Goal: Task Accomplishment & Management: Use online tool/utility

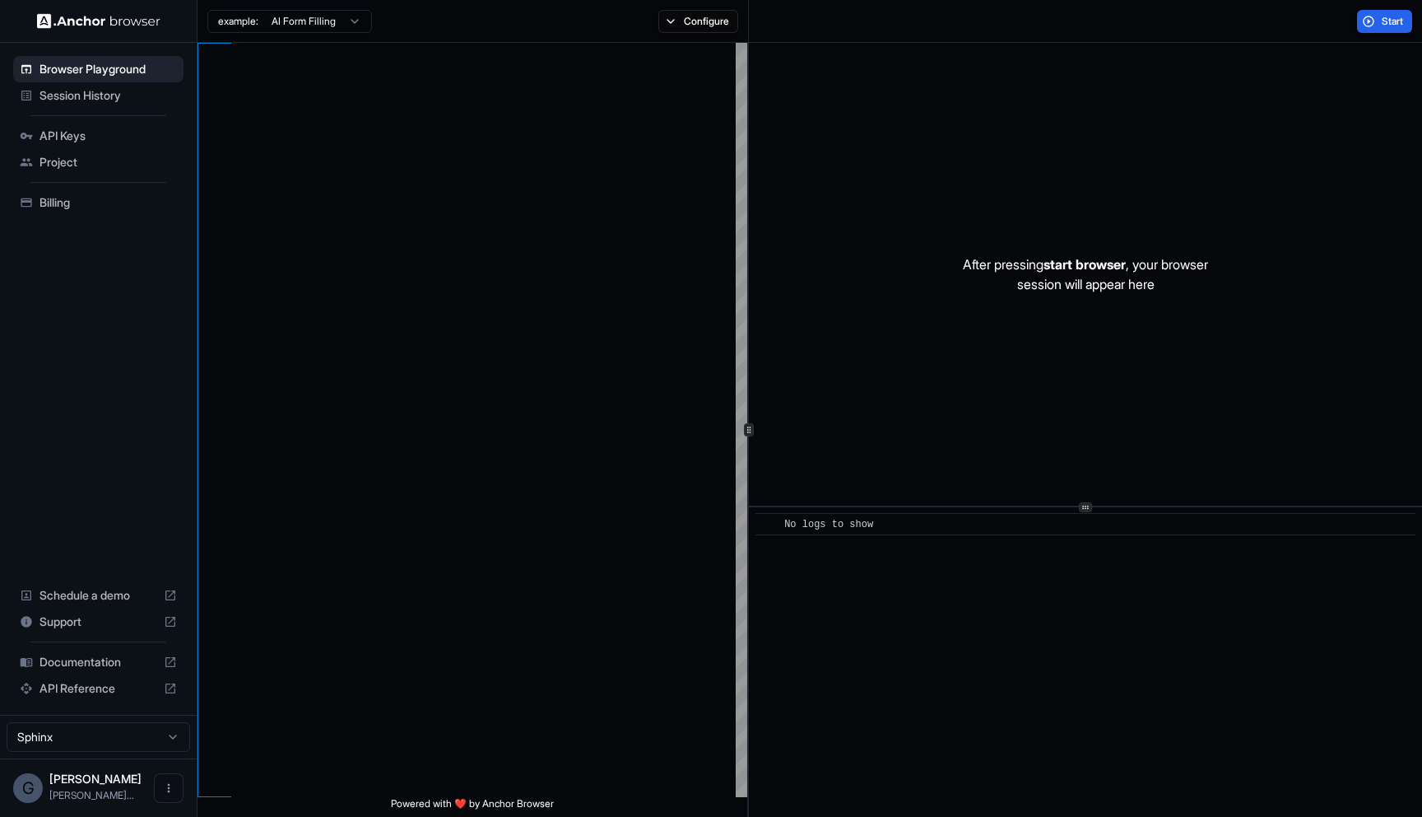
scroll to position [148, 0]
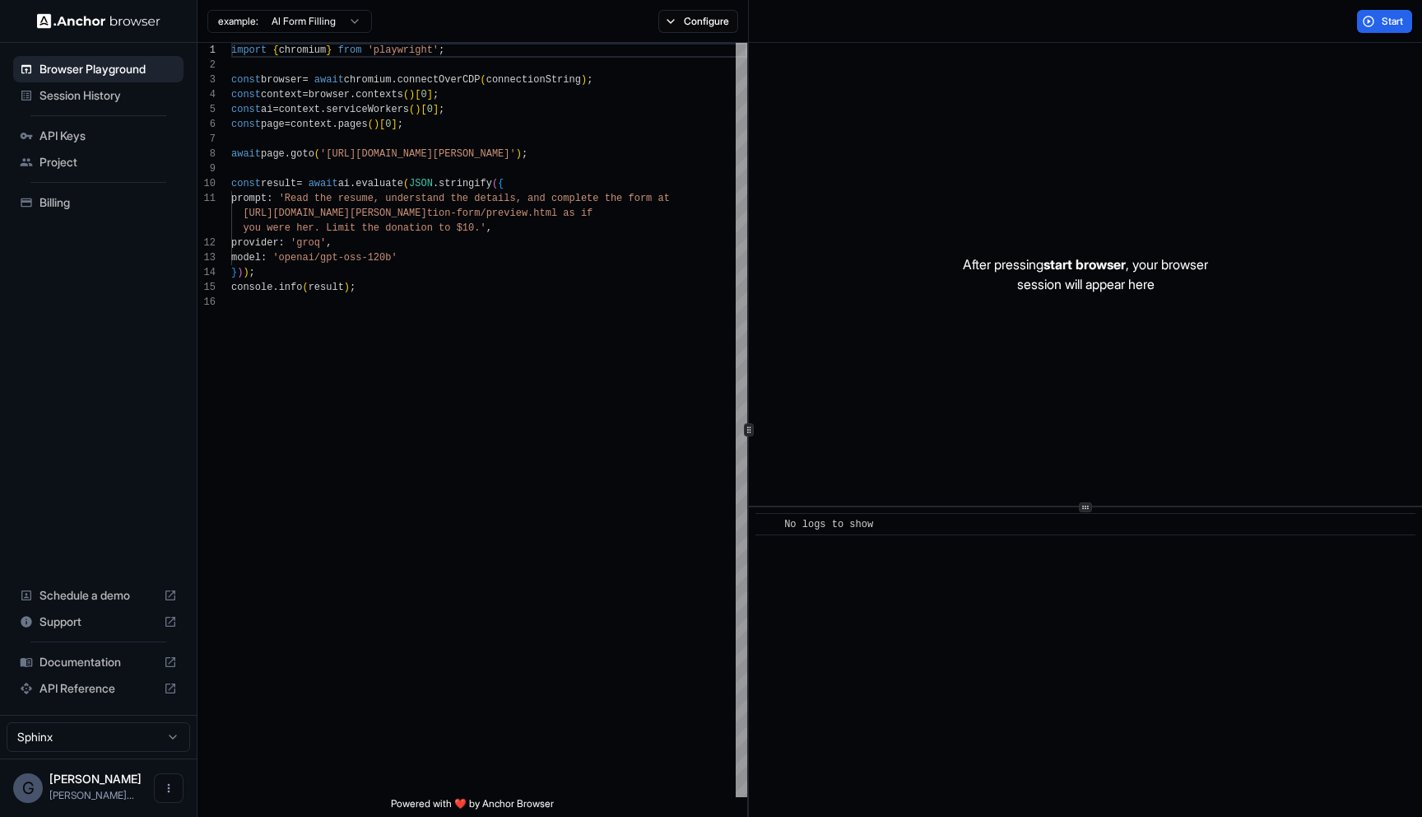
click at [89, 100] on span "Session History" at bounding box center [108, 95] width 137 height 16
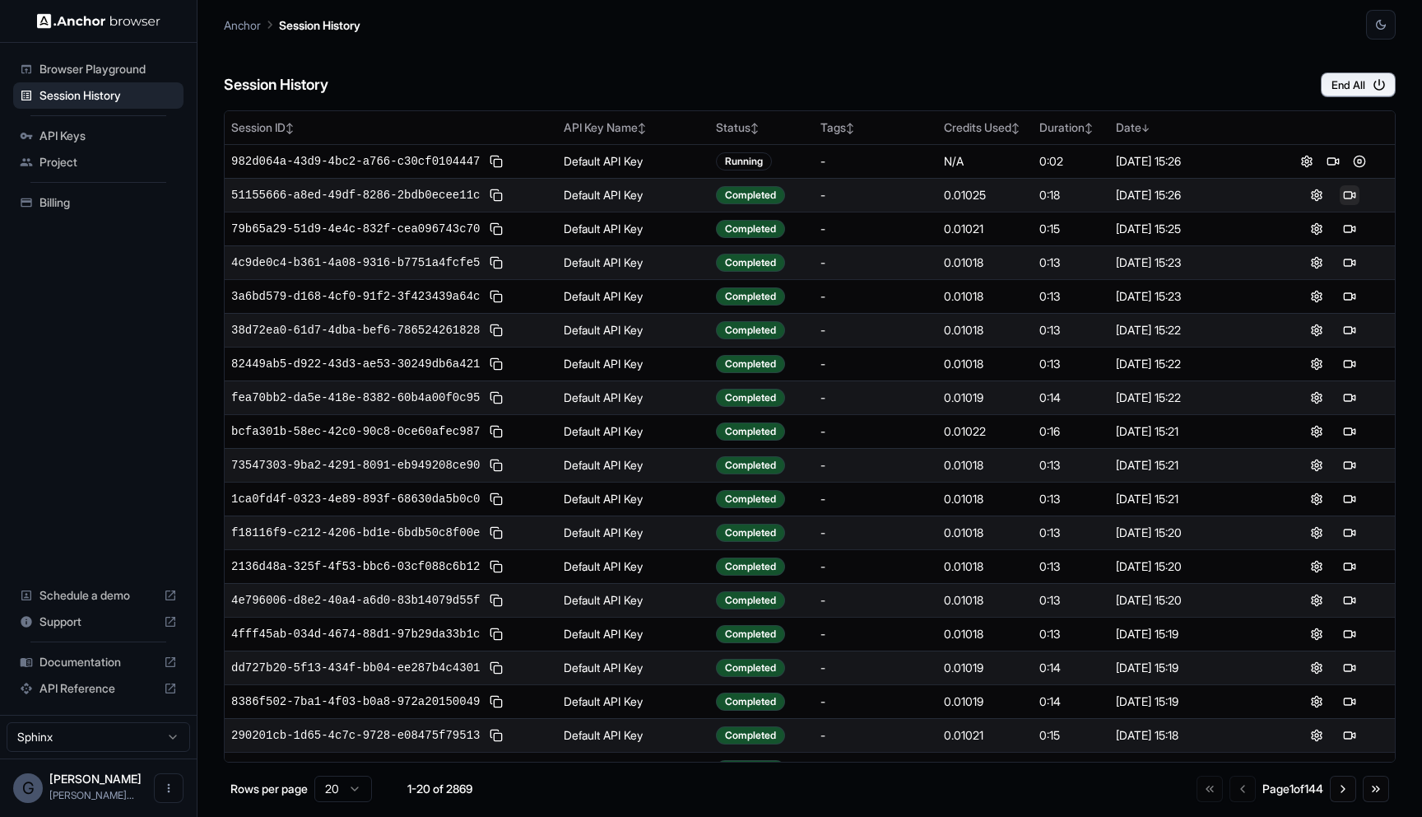
click at [1347, 198] on button at bounding box center [1350, 195] width 20 height 20
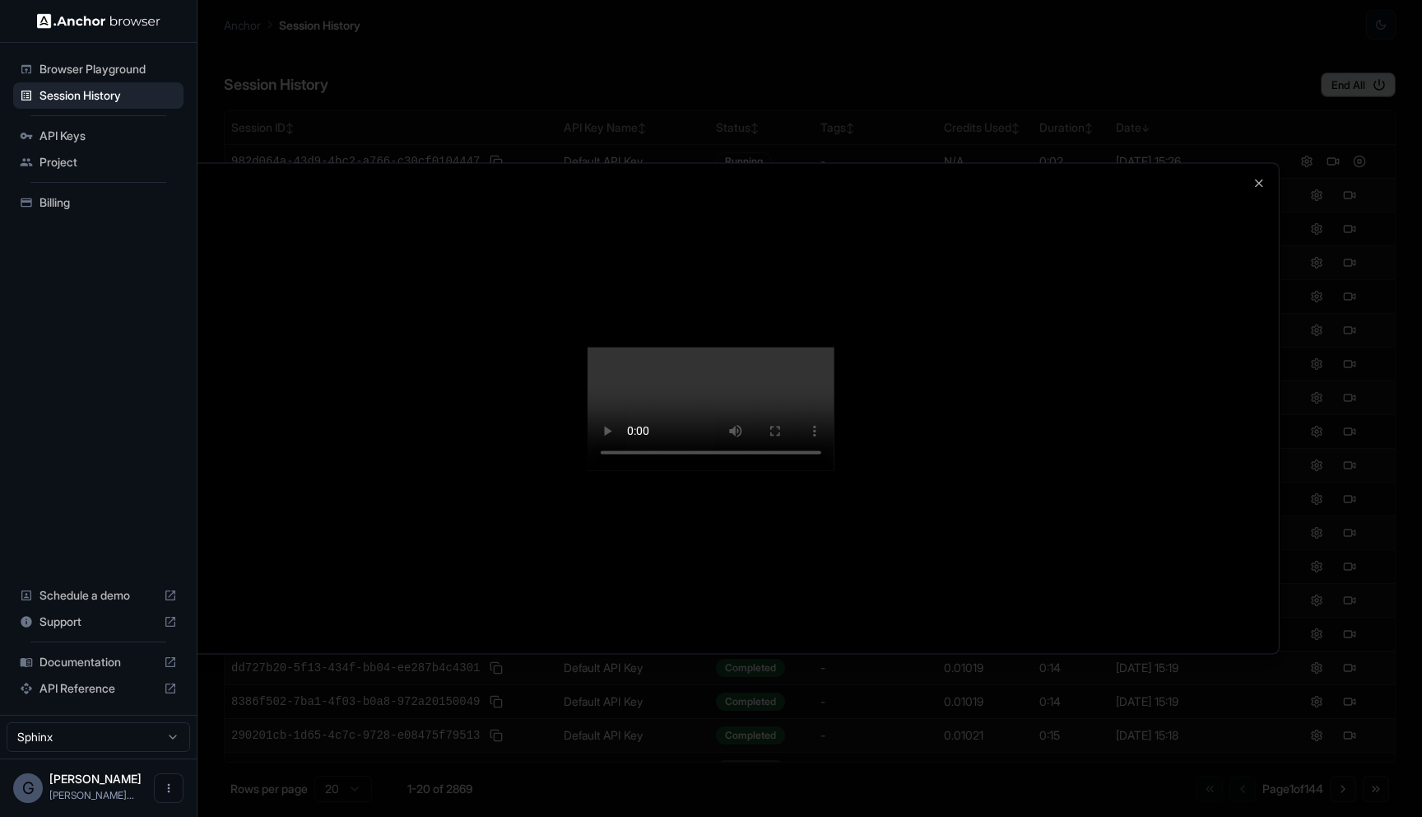
click at [1380, 541] on div at bounding box center [711, 408] width 1422 height 817
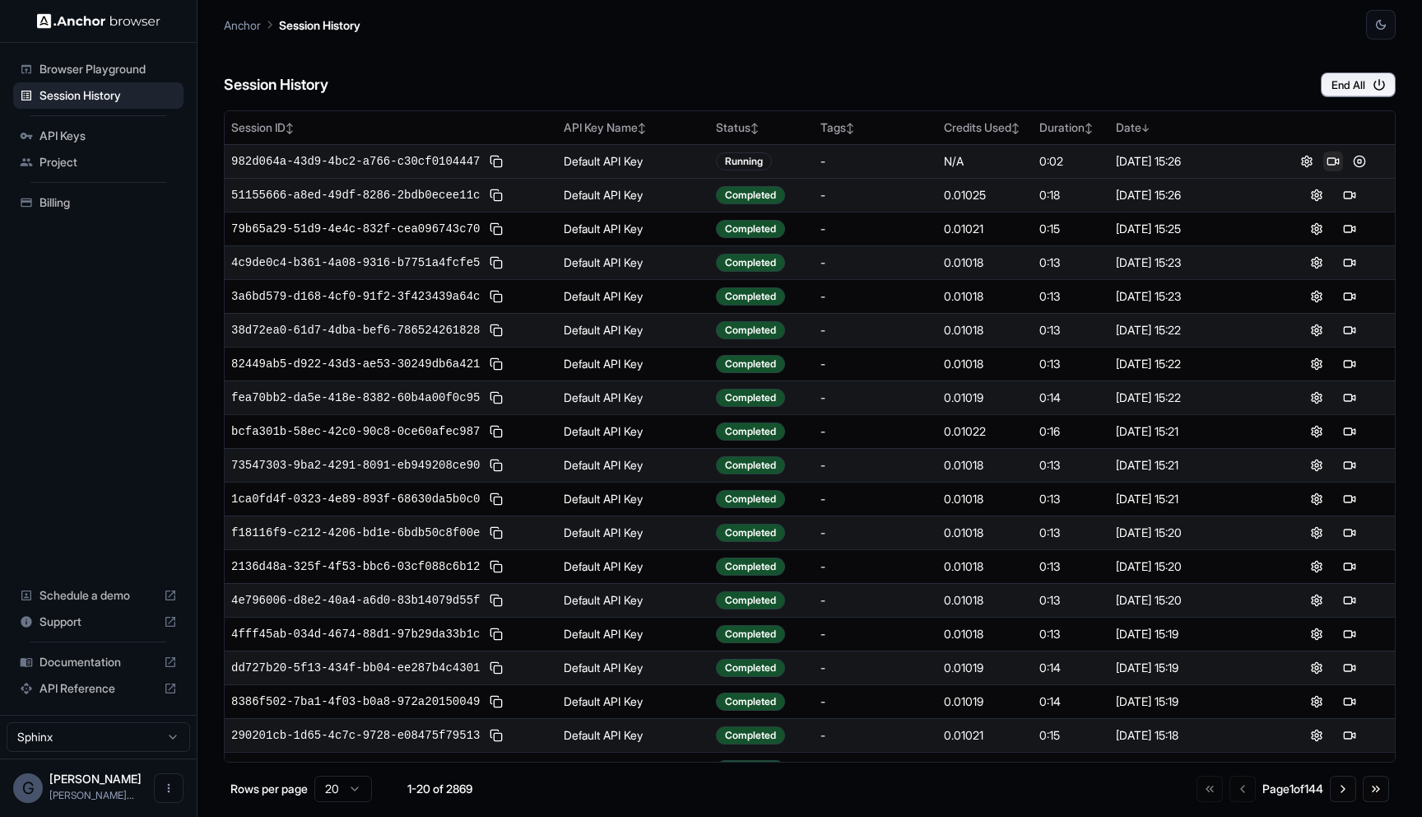
click at [1338, 160] on button at bounding box center [1334, 161] width 20 height 20
click at [1353, 192] on button at bounding box center [1350, 195] width 20 height 20
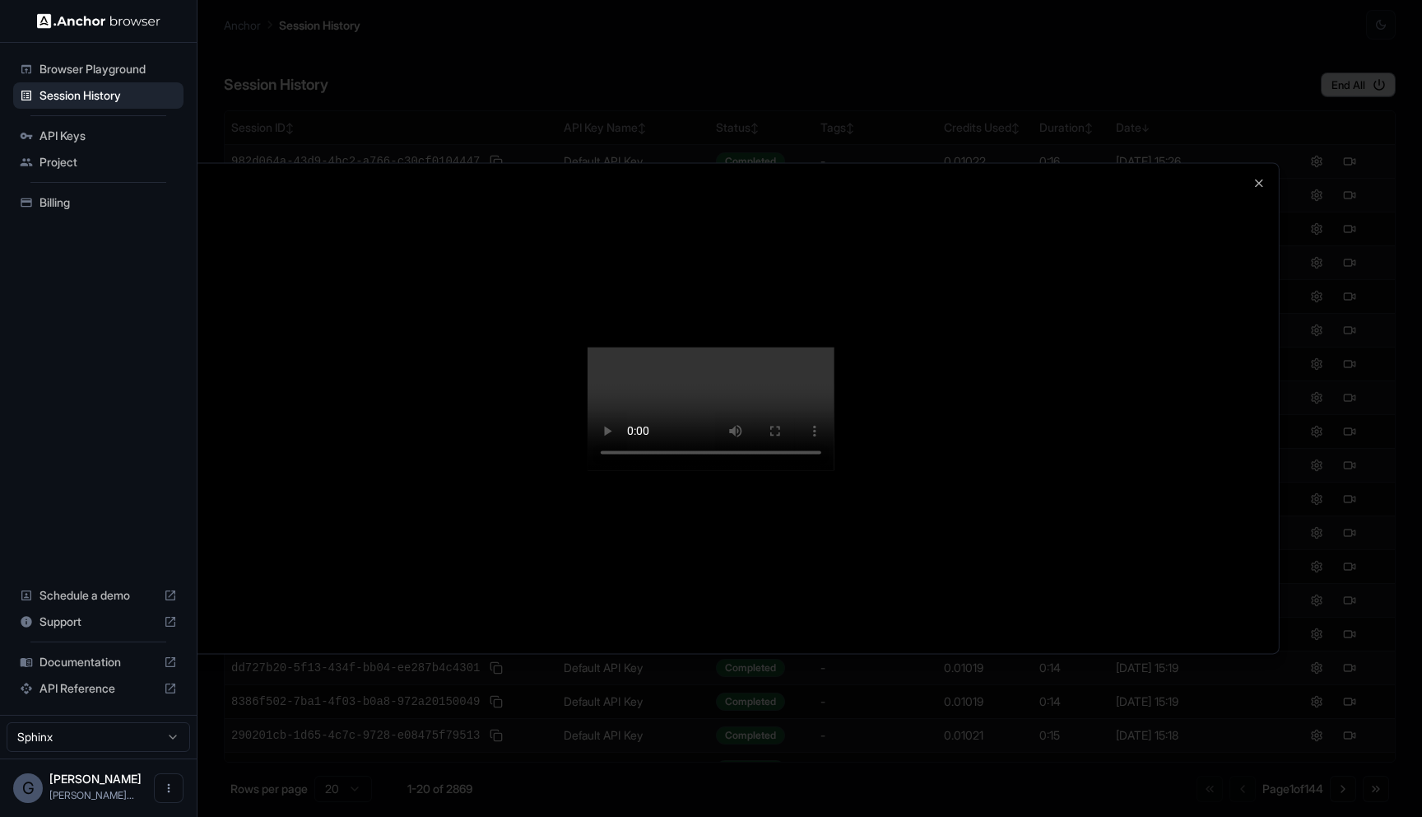
click at [900, 738] on div at bounding box center [711, 408] width 1422 height 817
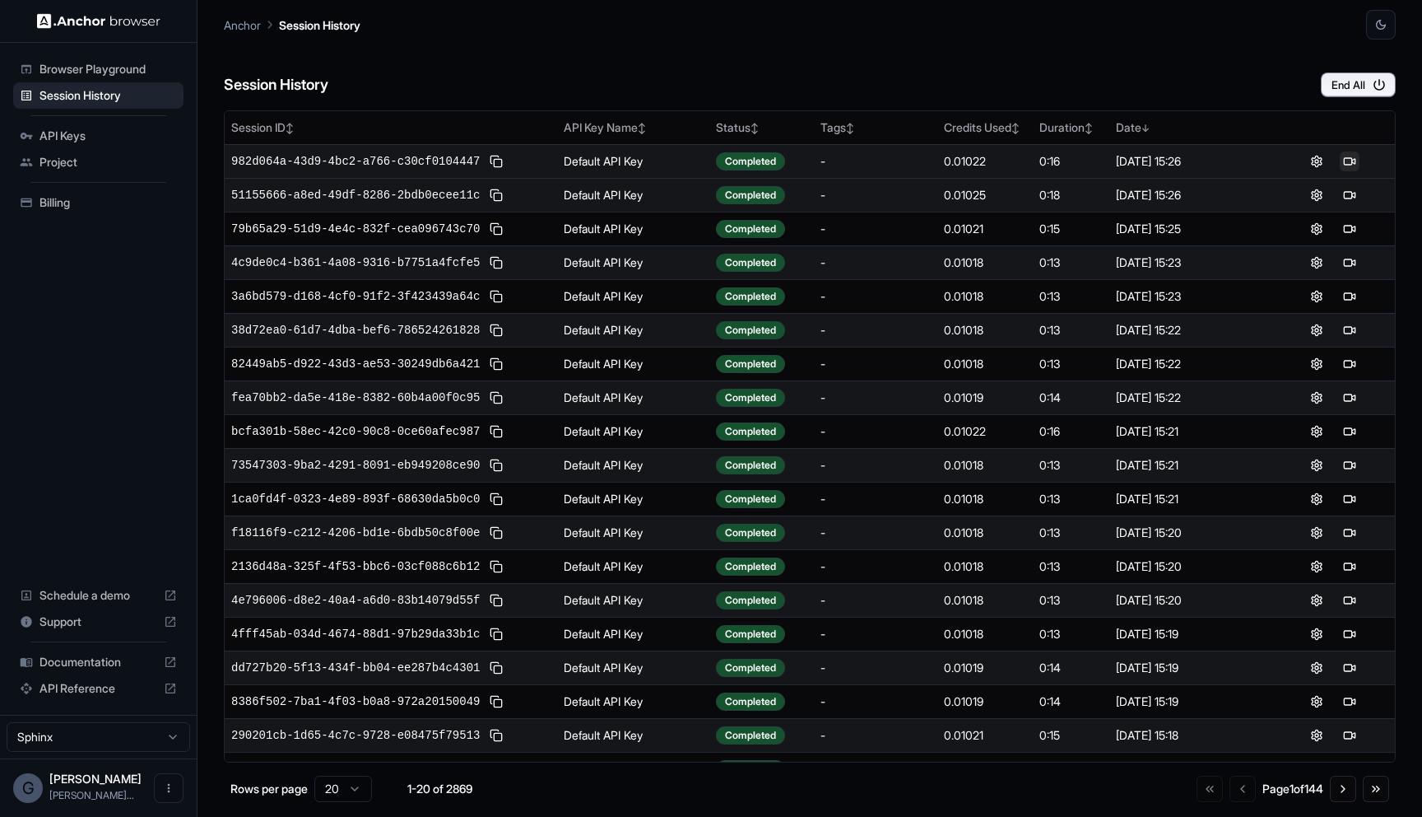
click at [1355, 164] on button at bounding box center [1350, 161] width 20 height 20
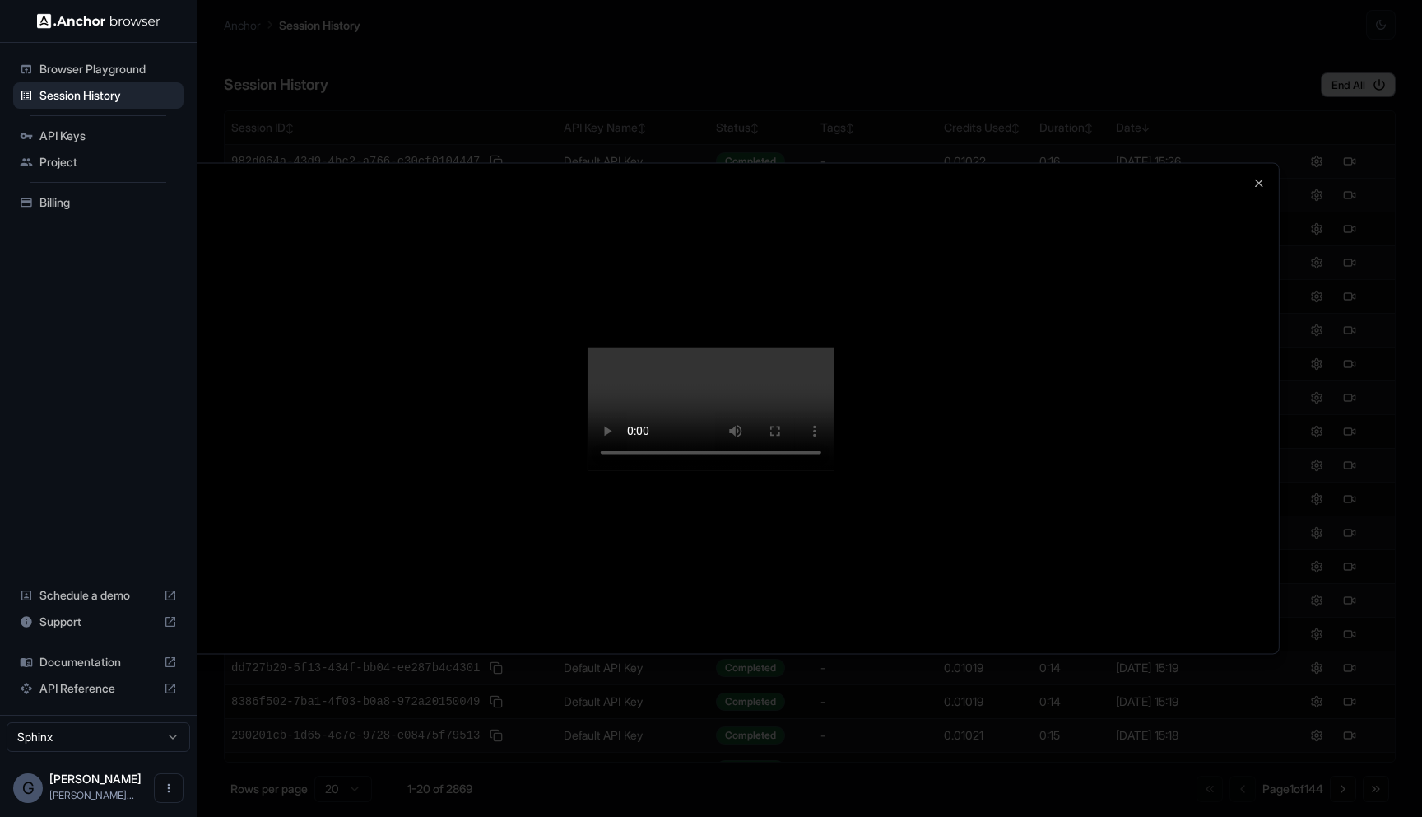
click at [1323, 324] on div at bounding box center [711, 408] width 1422 height 817
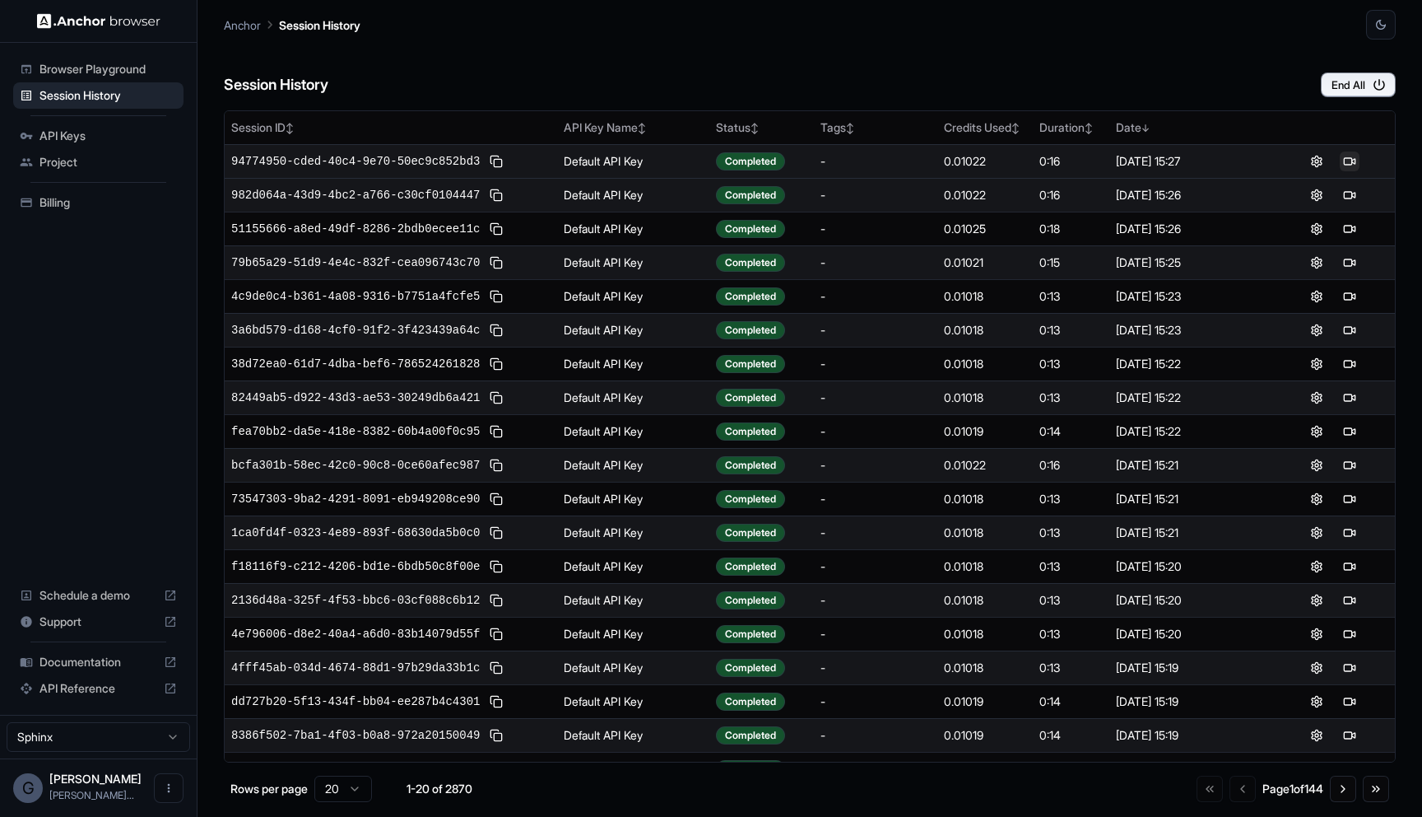
click at [1352, 164] on button at bounding box center [1350, 161] width 20 height 20
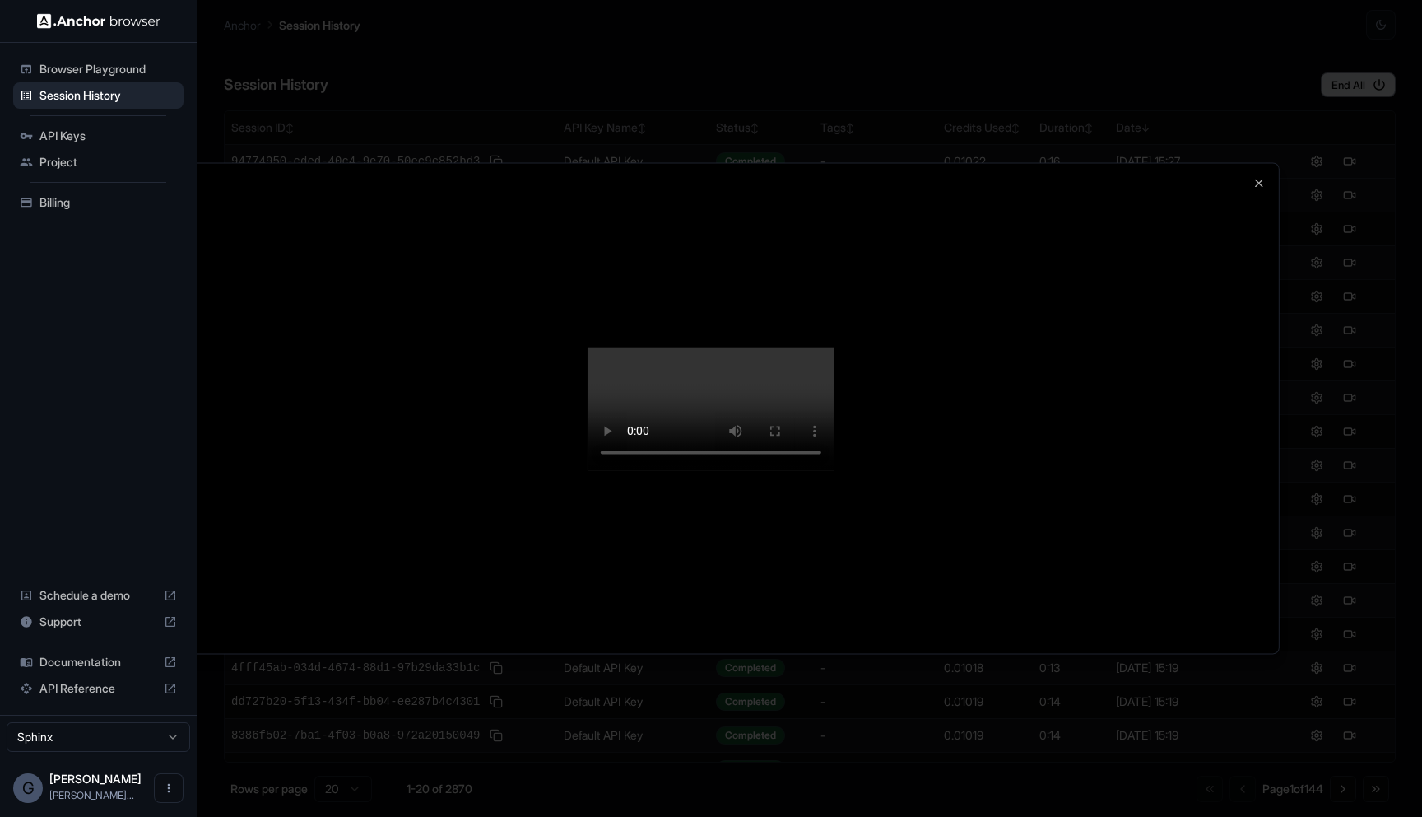
click at [1218, 348] on div at bounding box center [711, 408] width 1136 height 490
click at [1259, 176] on icon "button" at bounding box center [1259, 182] width 13 height 13
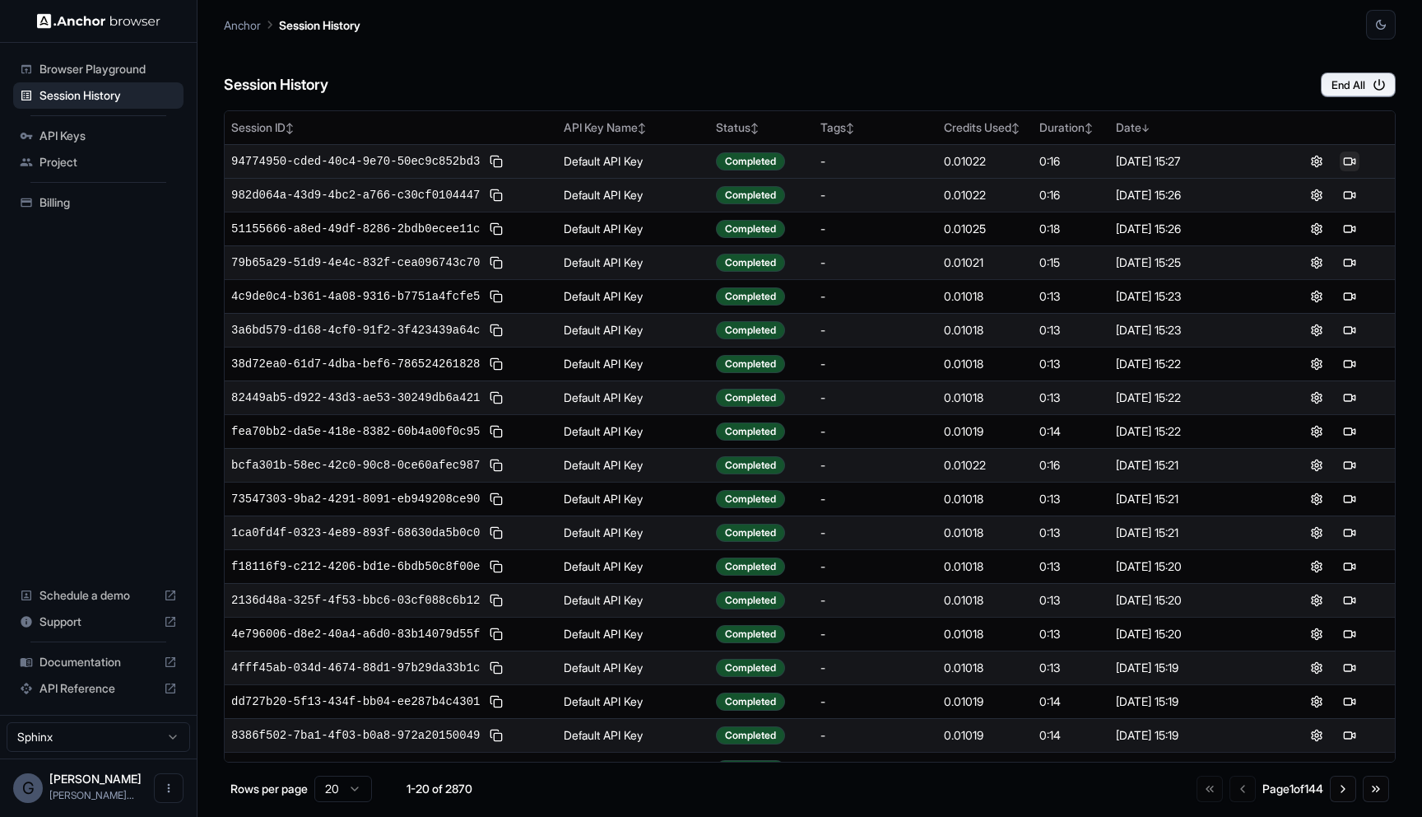
click at [1354, 157] on button at bounding box center [1350, 161] width 20 height 20
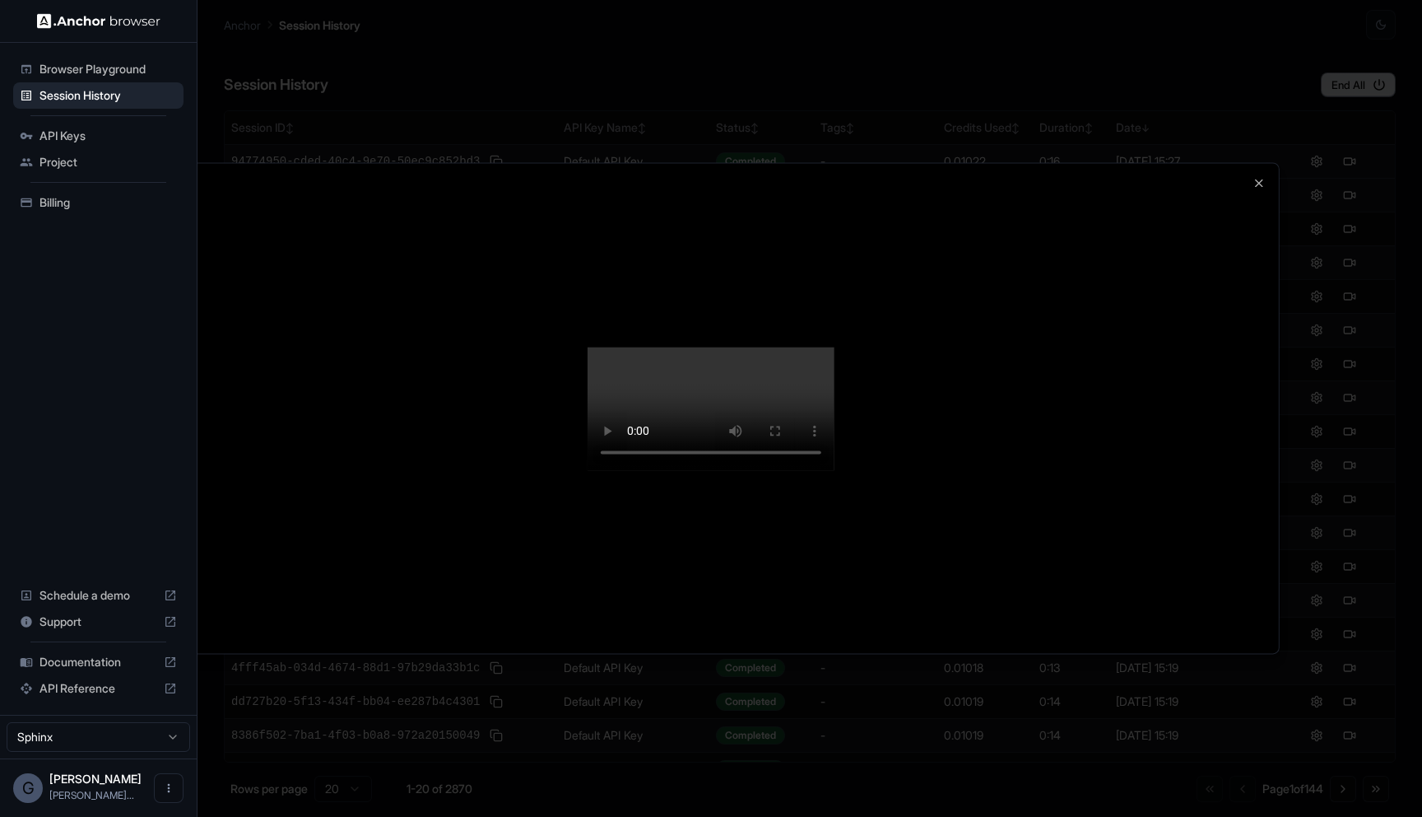
click at [1402, 300] on div at bounding box center [711, 408] width 1422 height 817
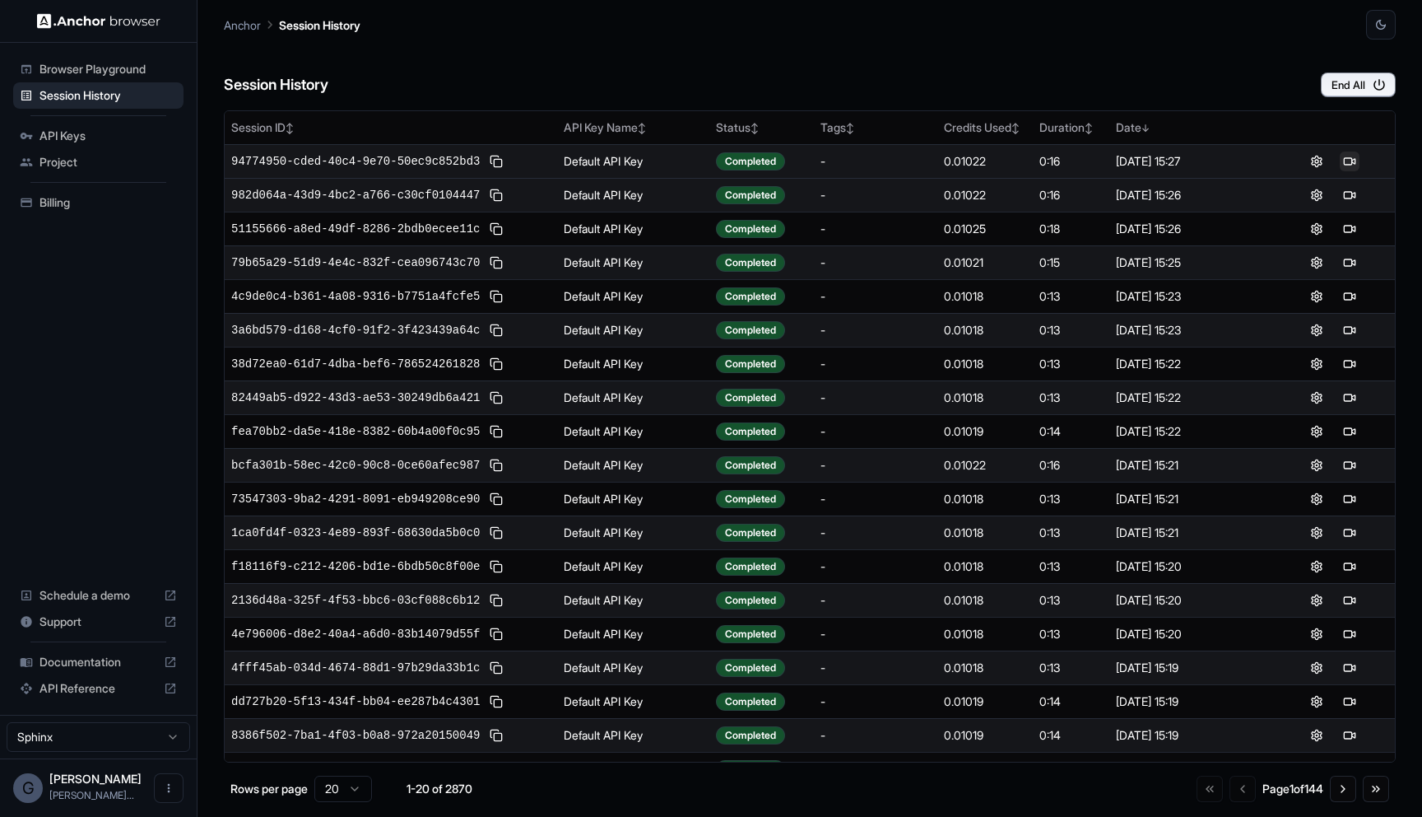
click at [1348, 162] on button at bounding box center [1350, 161] width 20 height 20
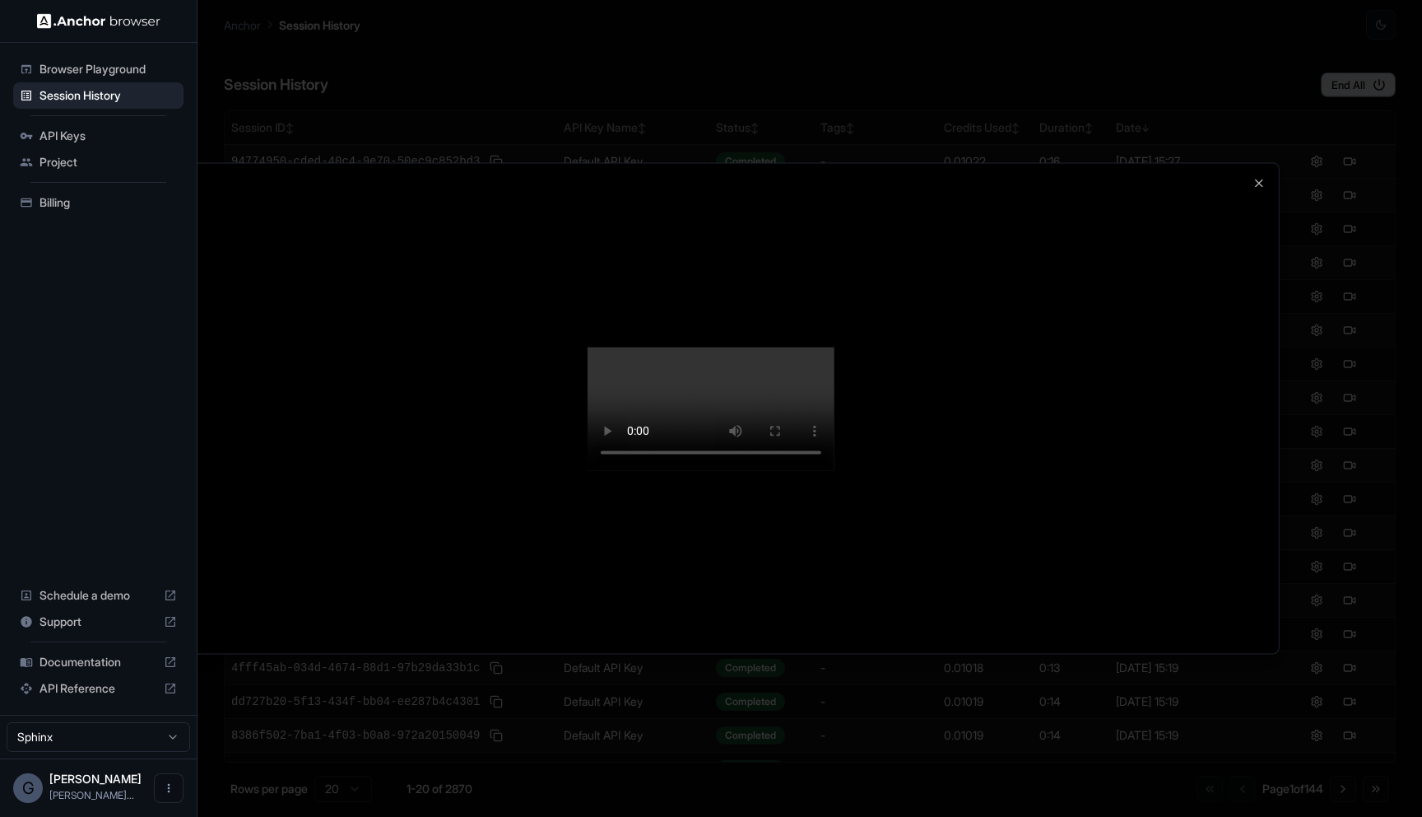
click at [1266, 163] on div at bounding box center [711, 408] width 1136 height 490
click at [1265, 176] on icon "button" at bounding box center [1259, 182] width 13 height 13
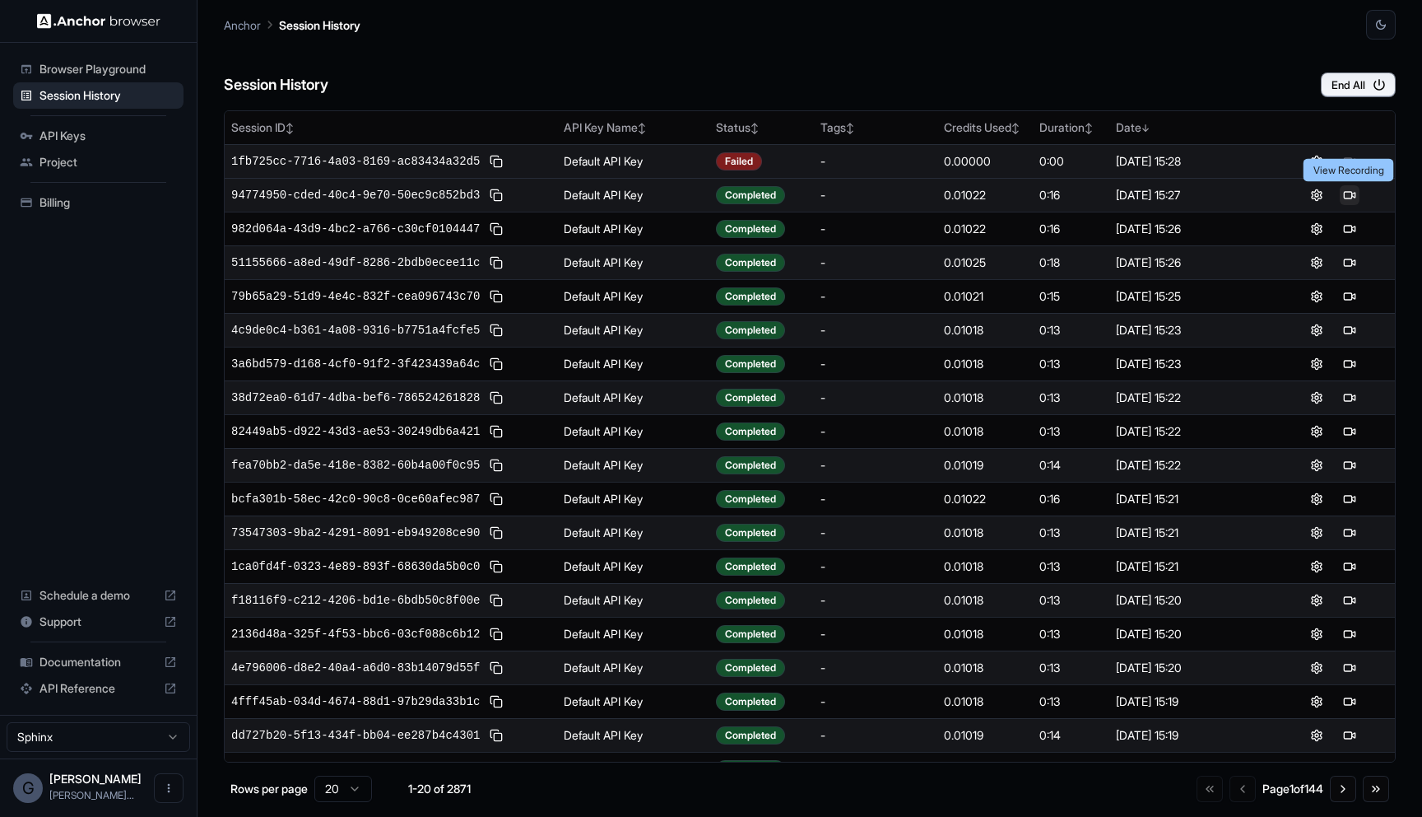
click at [1343, 196] on button at bounding box center [1350, 195] width 20 height 20
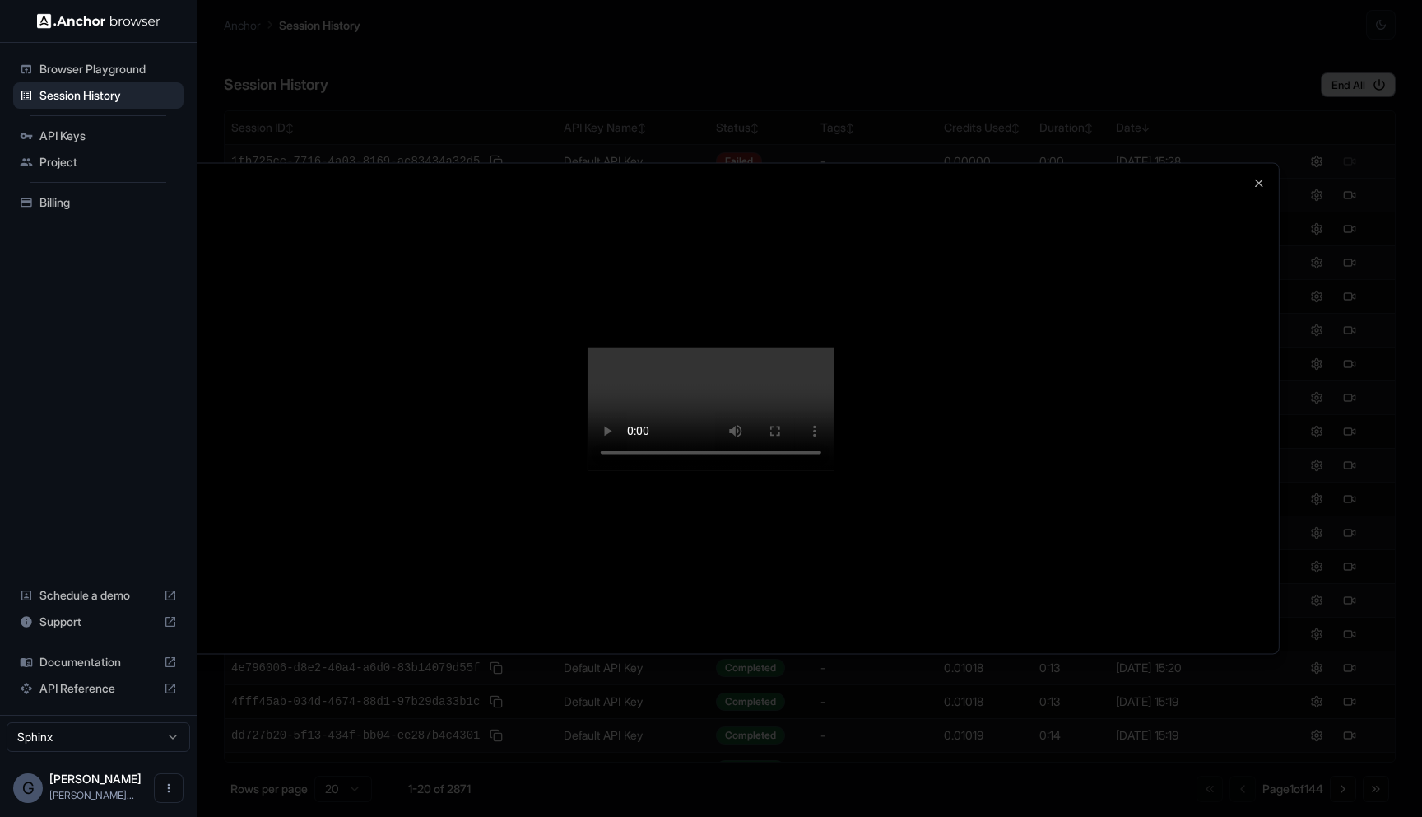
click at [1364, 554] on div at bounding box center [711, 408] width 1422 height 817
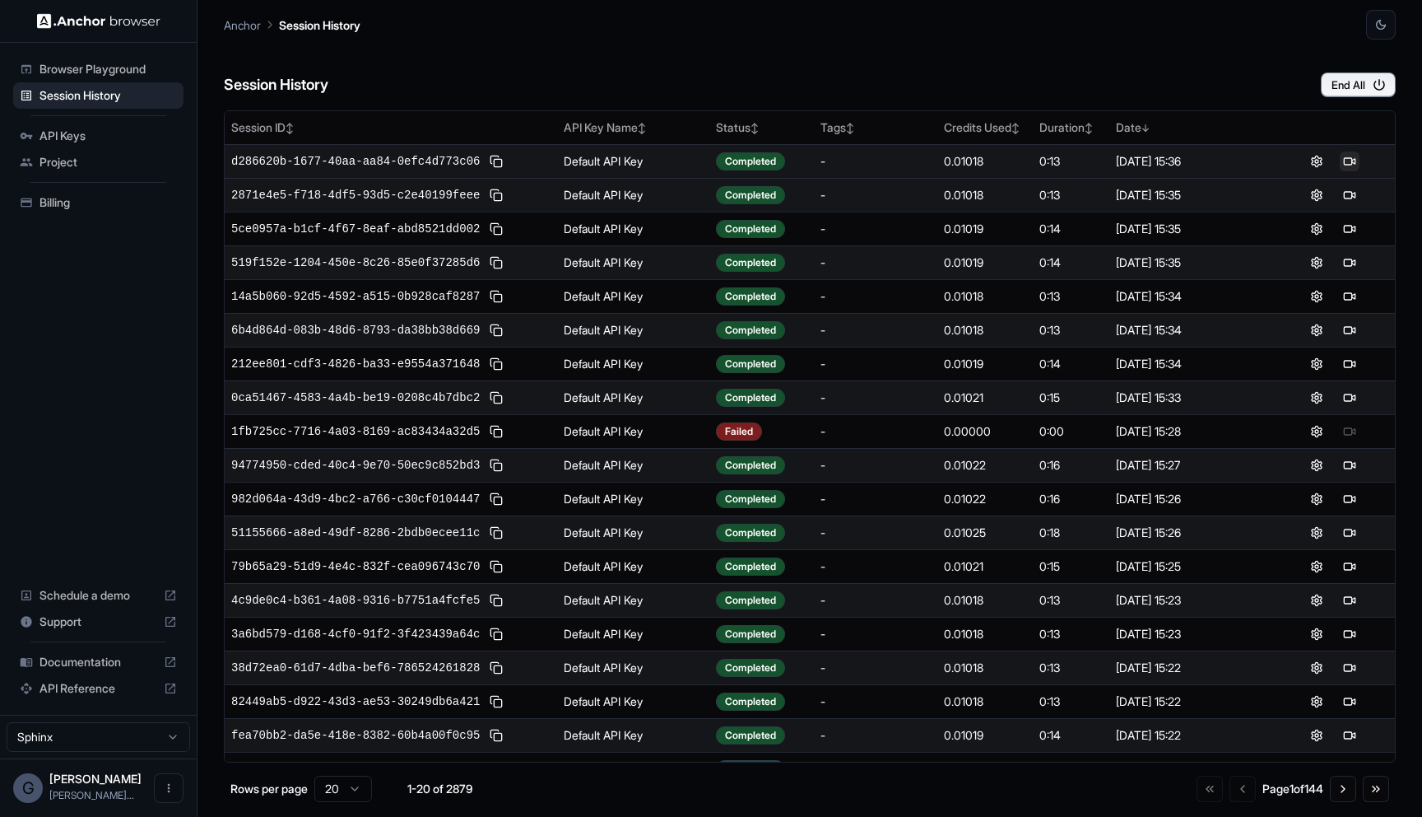
click at [1354, 152] on button at bounding box center [1350, 161] width 20 height 20
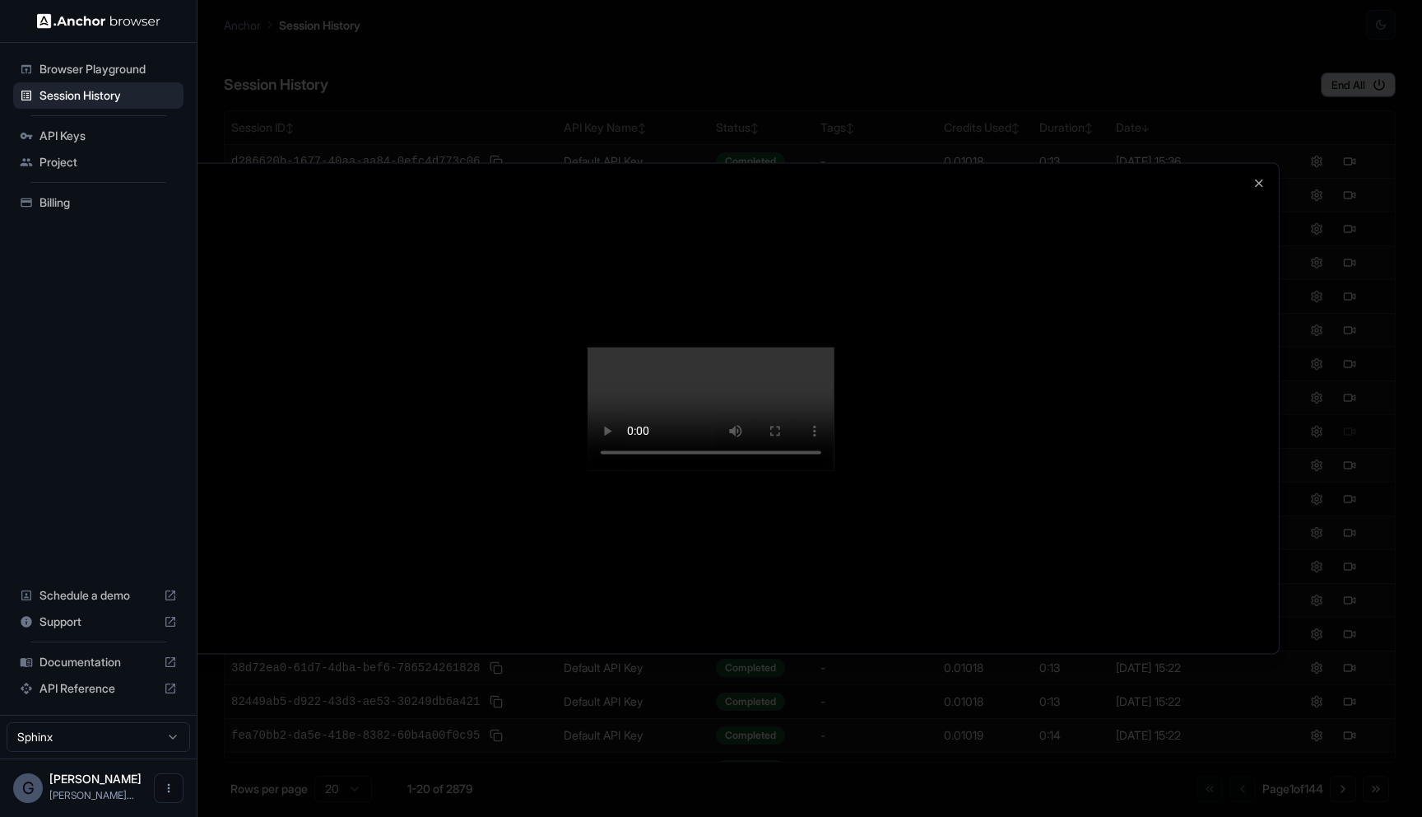
click at [1345, 412] on div at bounding box center [711, 408] width 1422 height 817
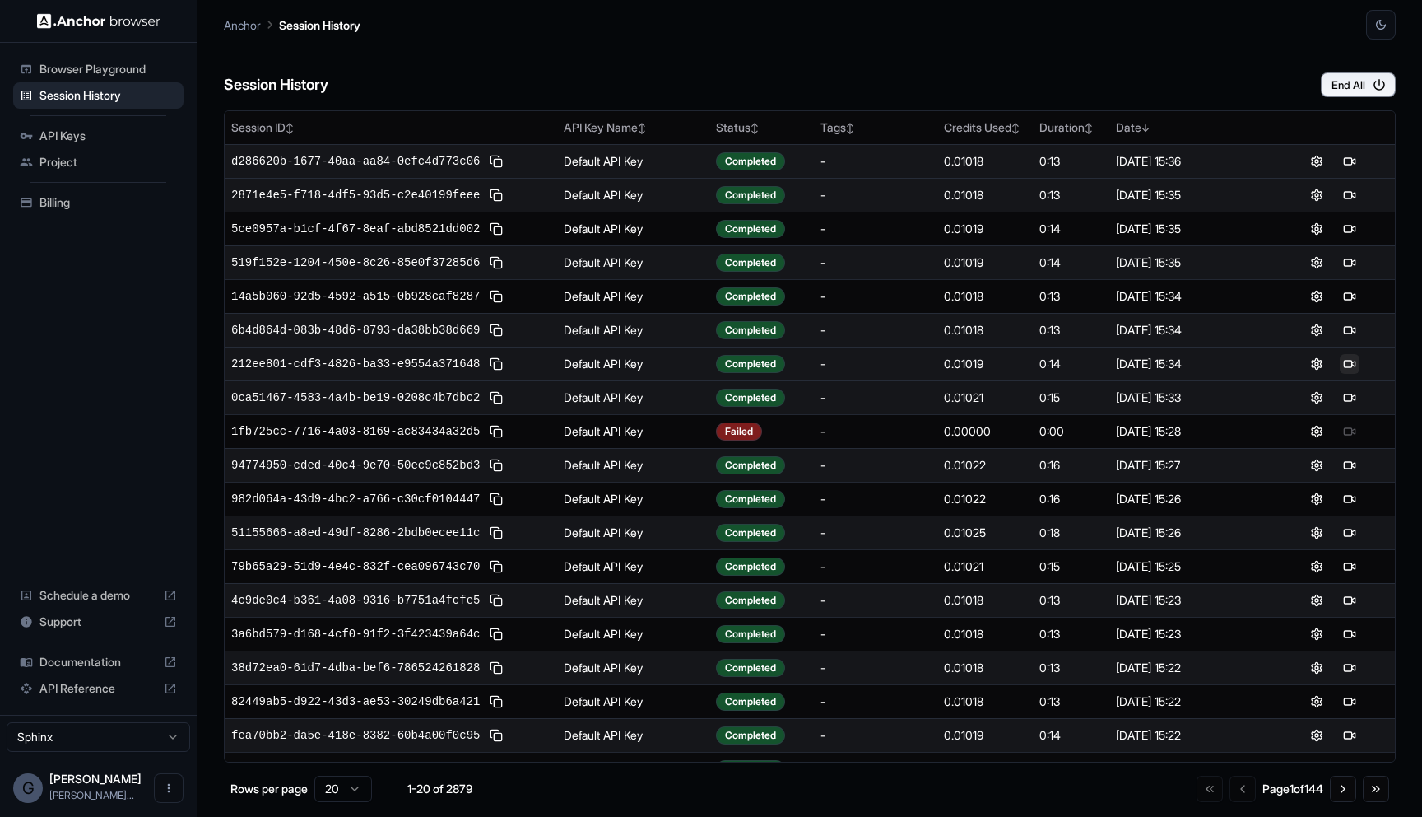
click at [1351, 357] on button at bounding box center [1350, 364] width 20 height 20
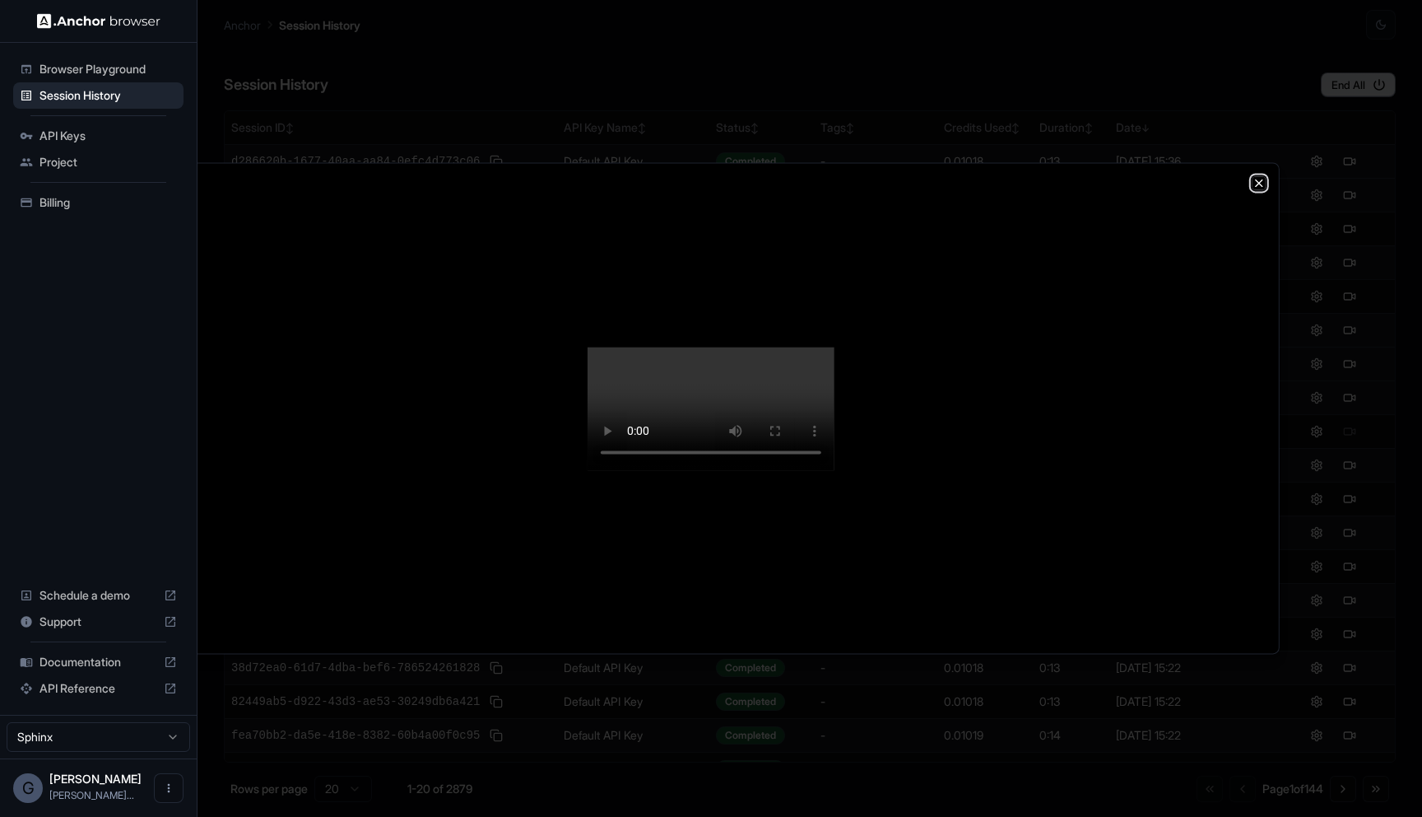
click at [1263, 176] on icon "button" at bounding box center [1259, 182] width 13 height 13
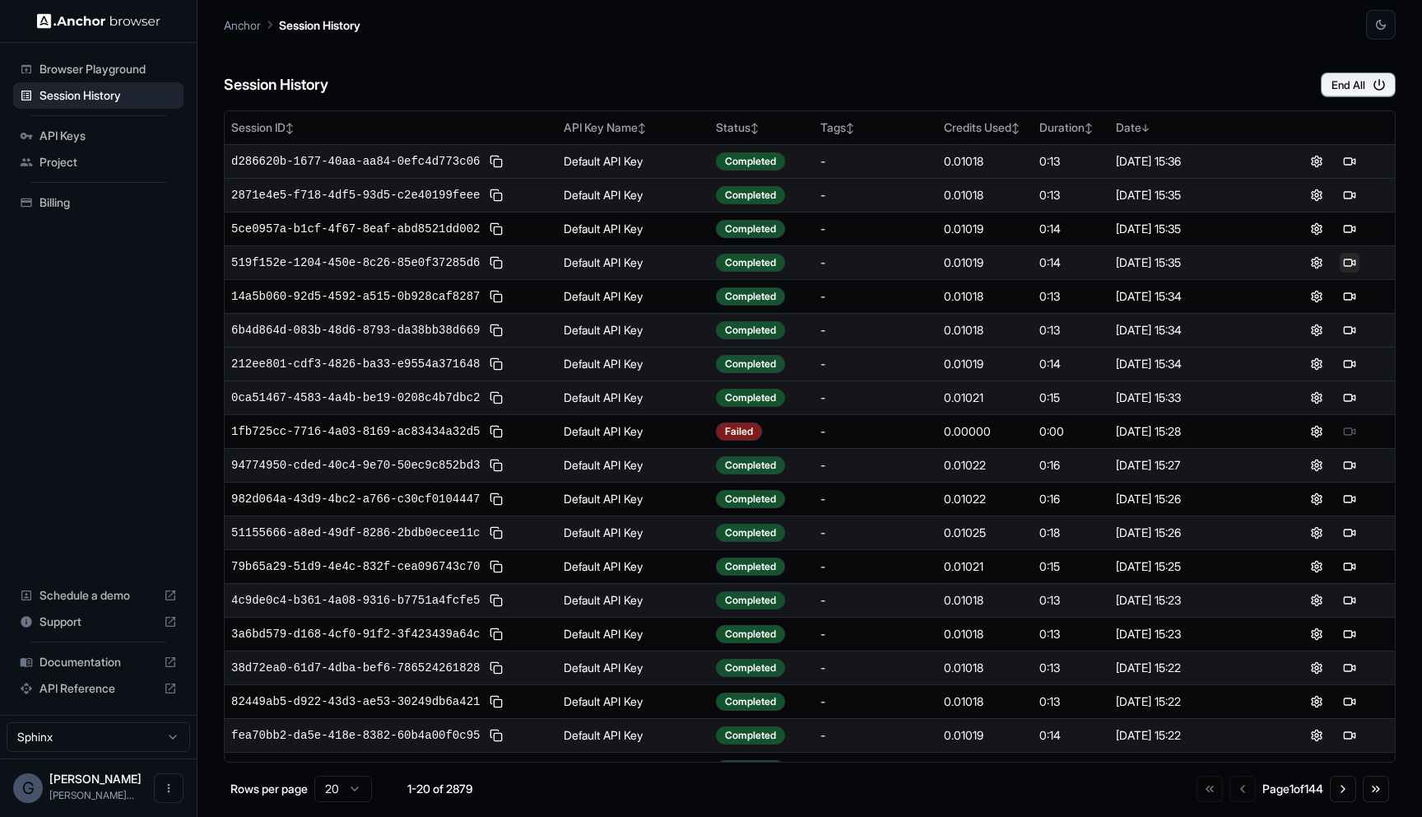
click at [1349, 260] on button at bounding box center [1350, 263] width 20 height 20
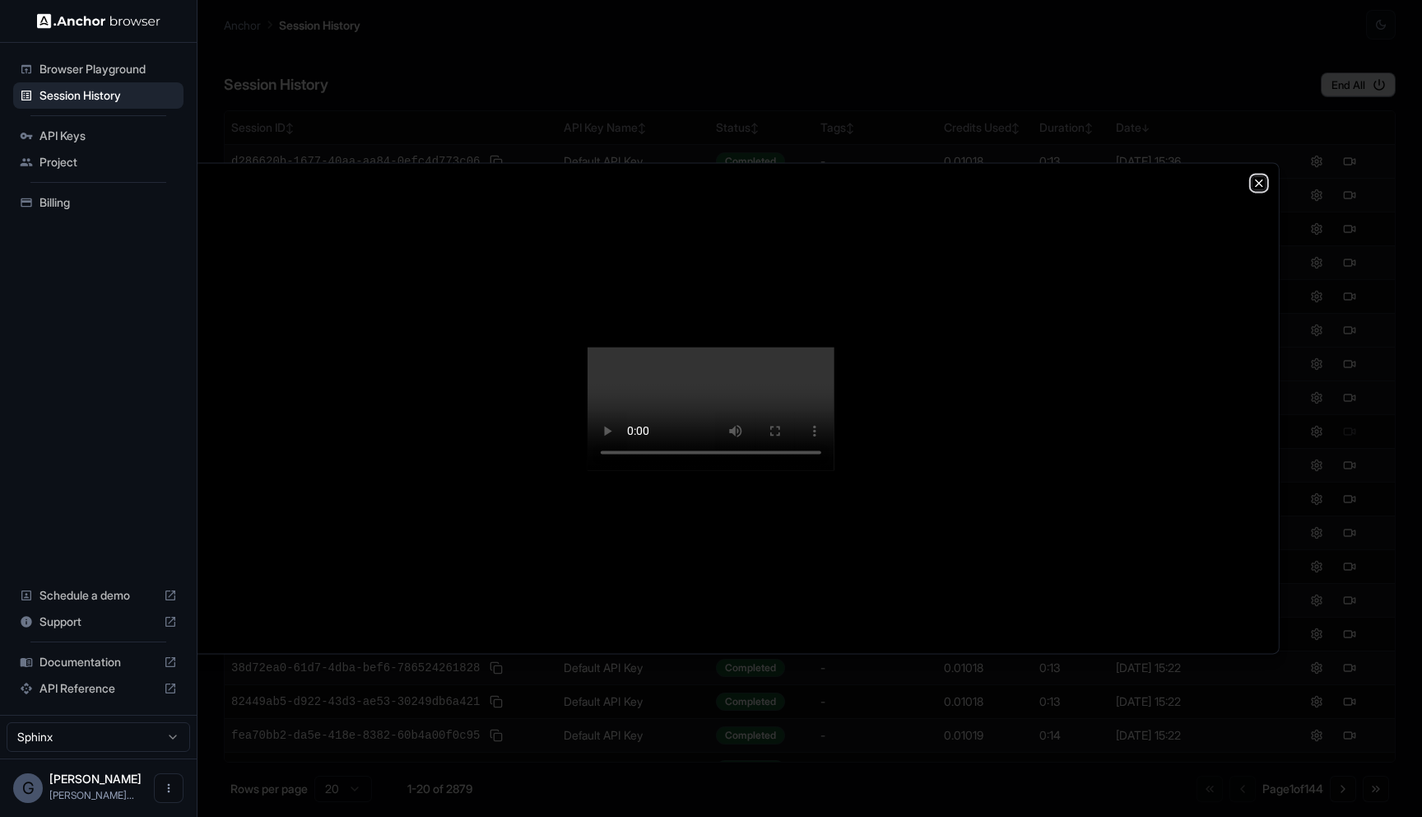
click at [1260, 179] on icon "button" at bounding box center [1259, 182] width 7 height 7
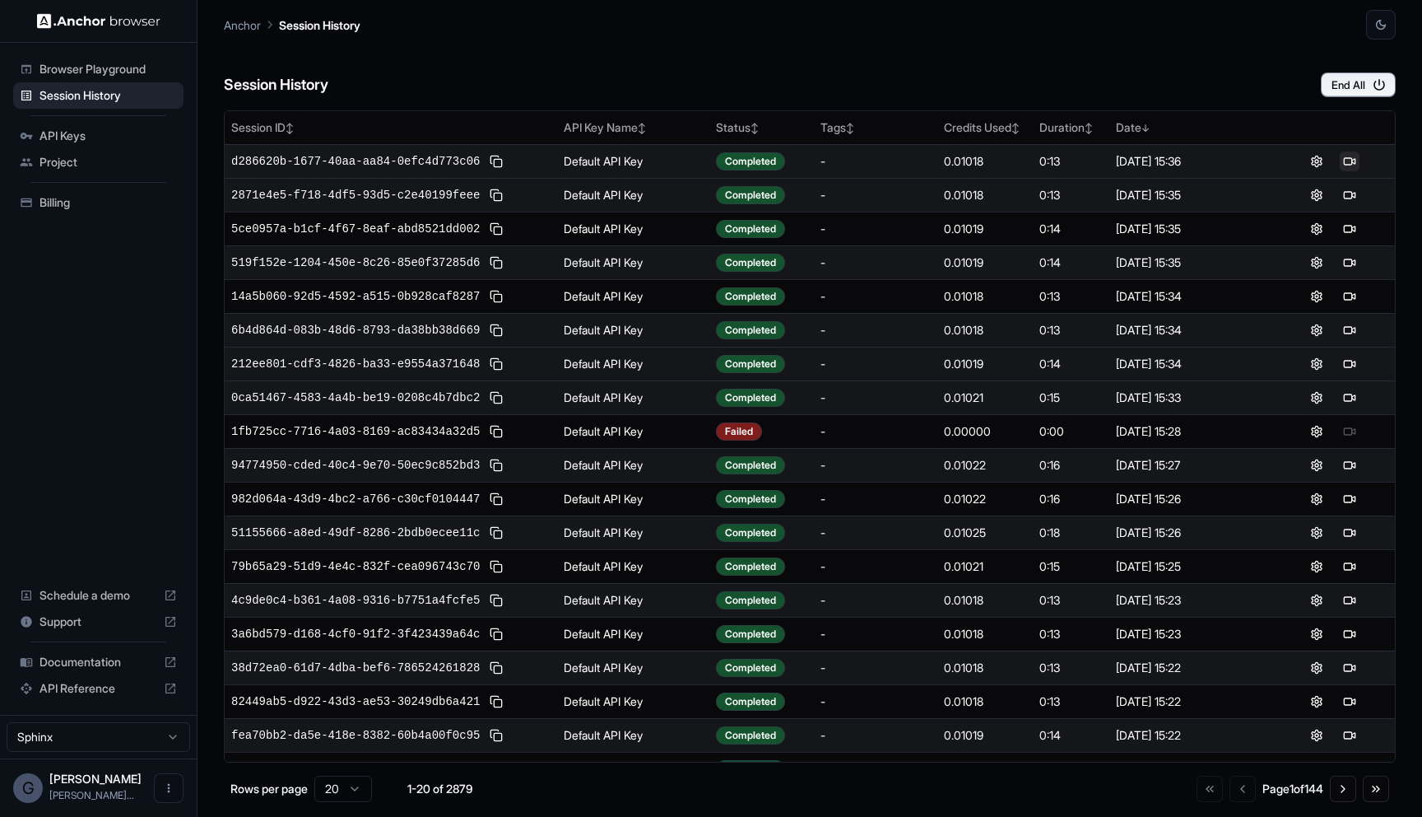
click at [1354, 161] on button at bounding box center [1350, 161] width 20 height 20
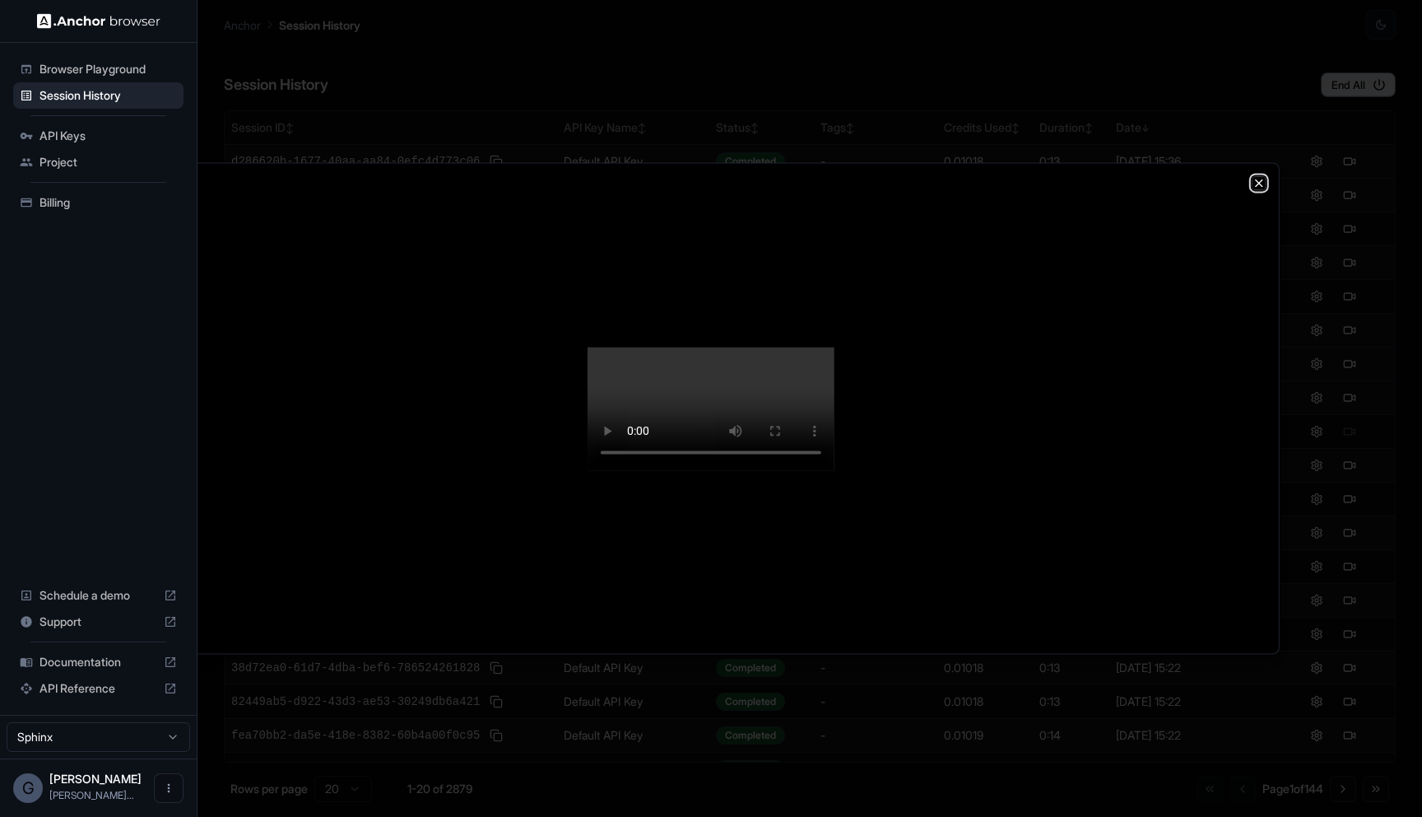
click at [1257, 176] on icon "button" at bounding box center [1259, 182] width 13 height 13
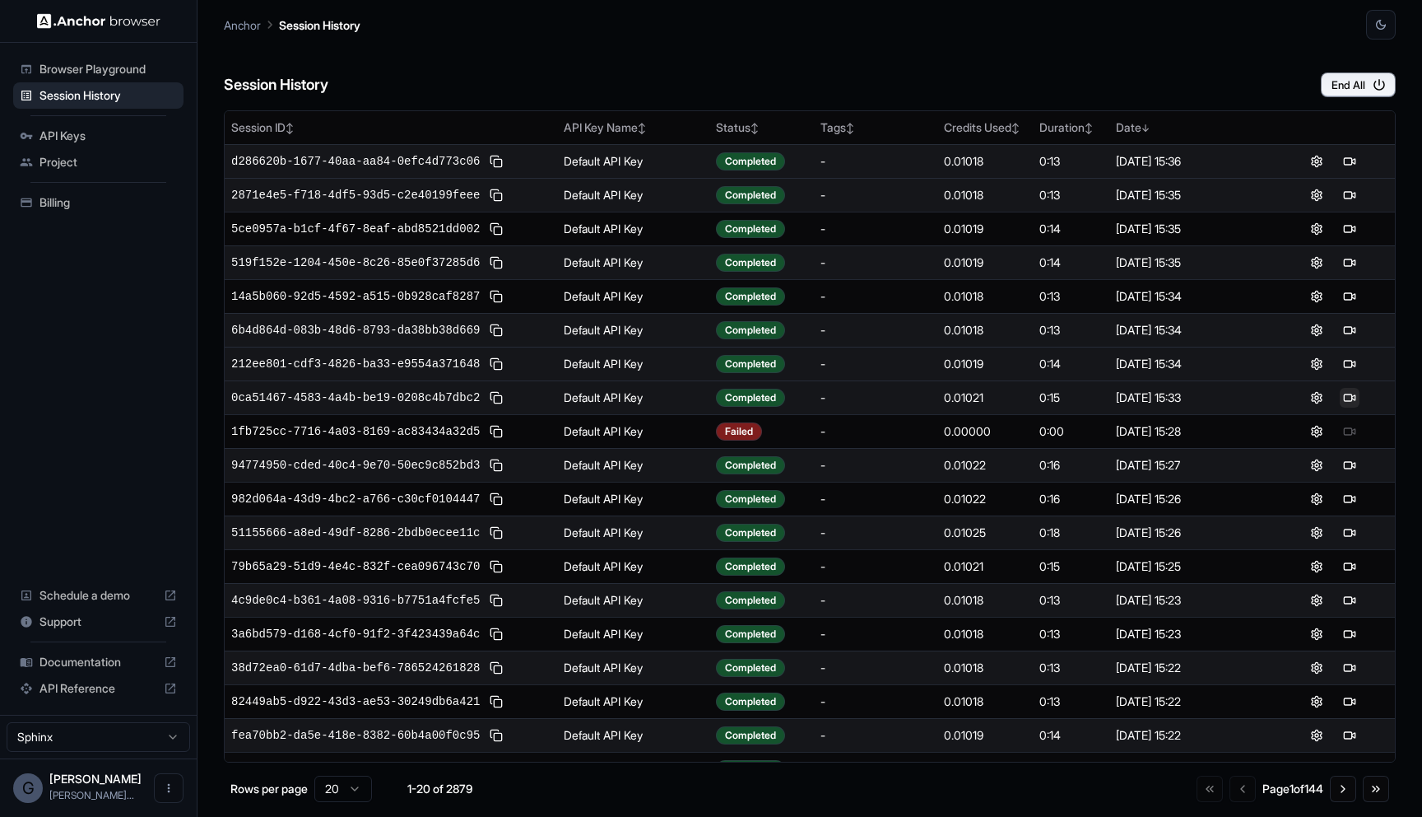
click at [1346, 394] on button at bounding box center [1350, 398] width 20 height 20
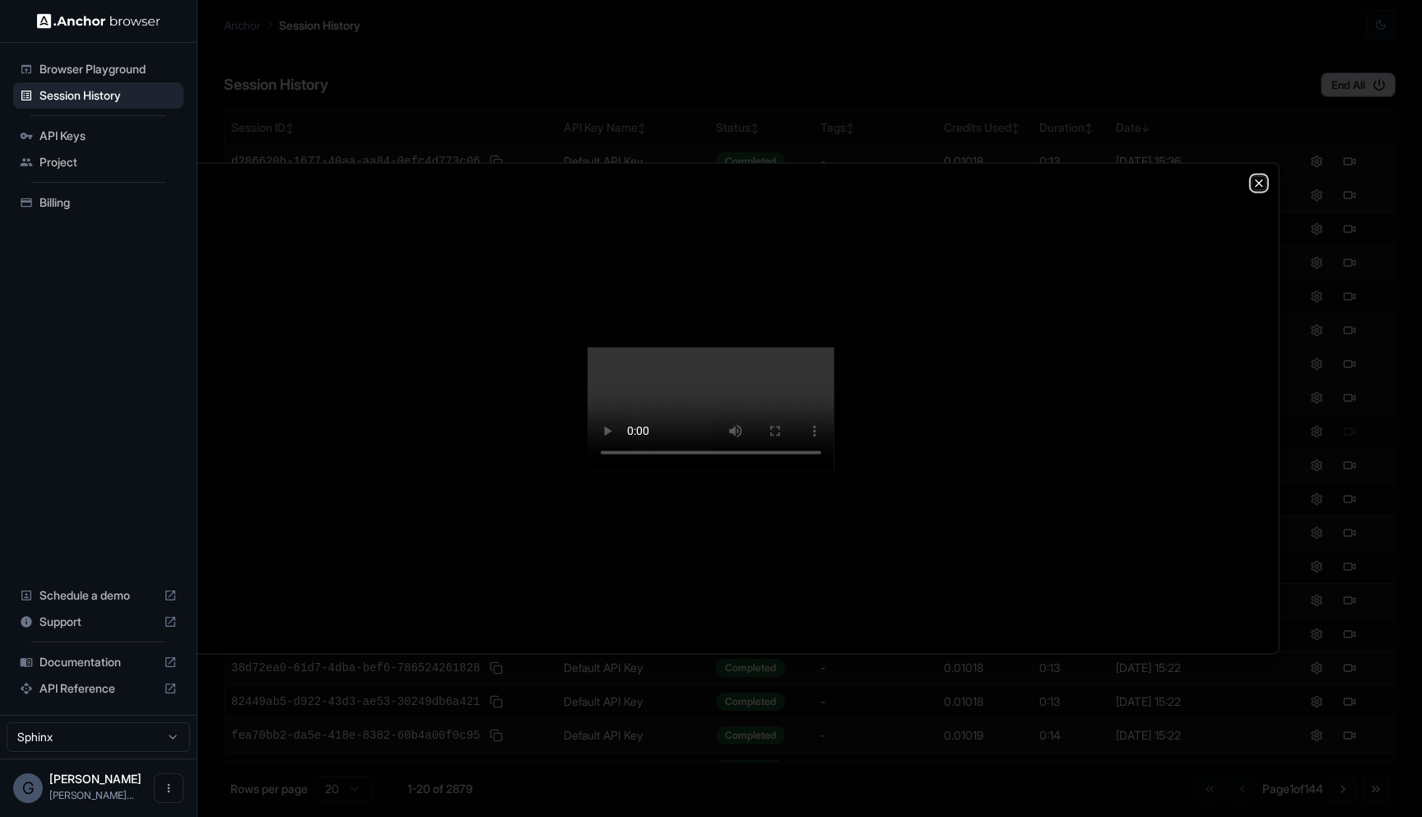
click at [1261, 176] on icon "button" at bounding box center [1259, 182] width 13 height 13
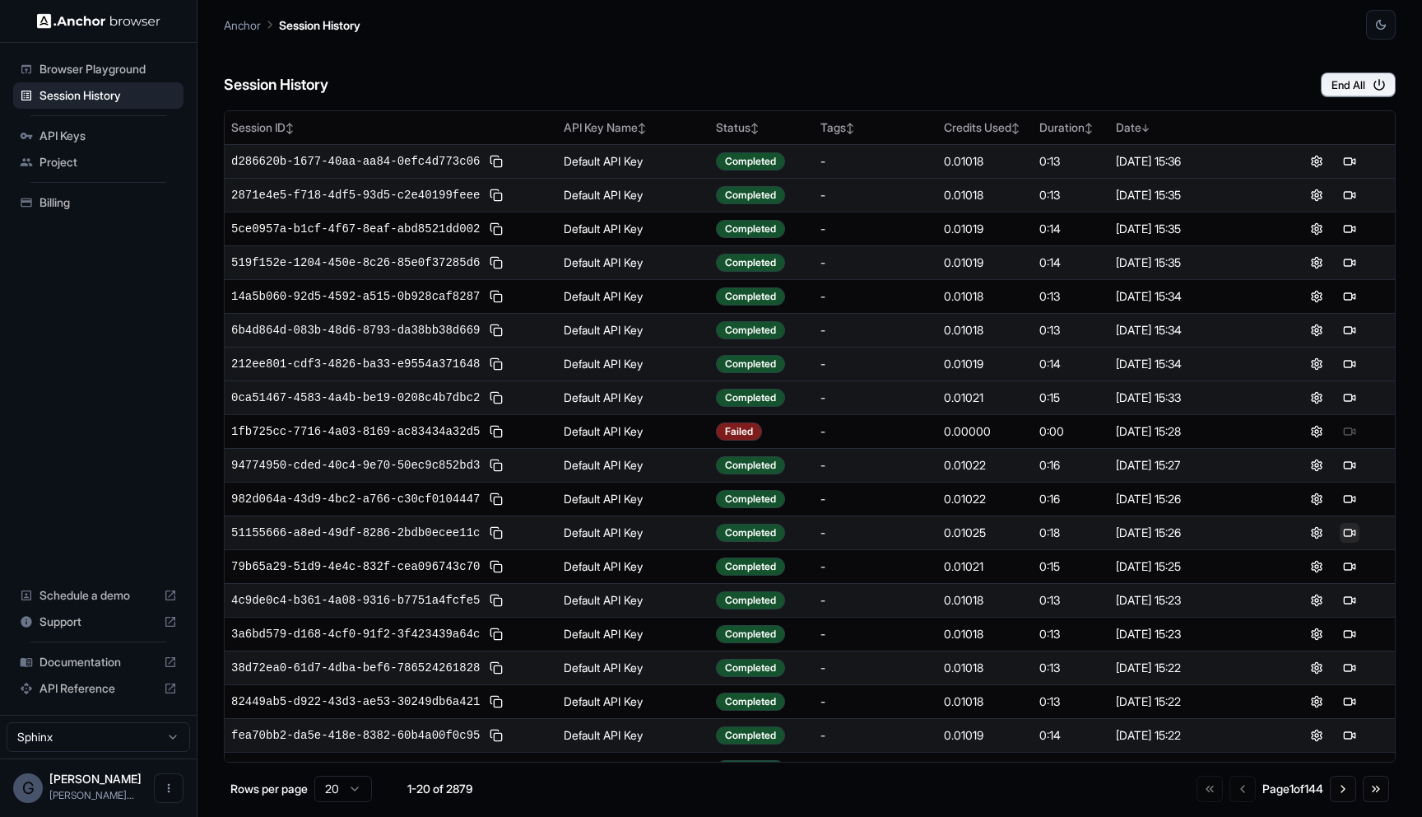
click at [1345, 530] on button at bounding box center [1350, 533] width 20 height 20
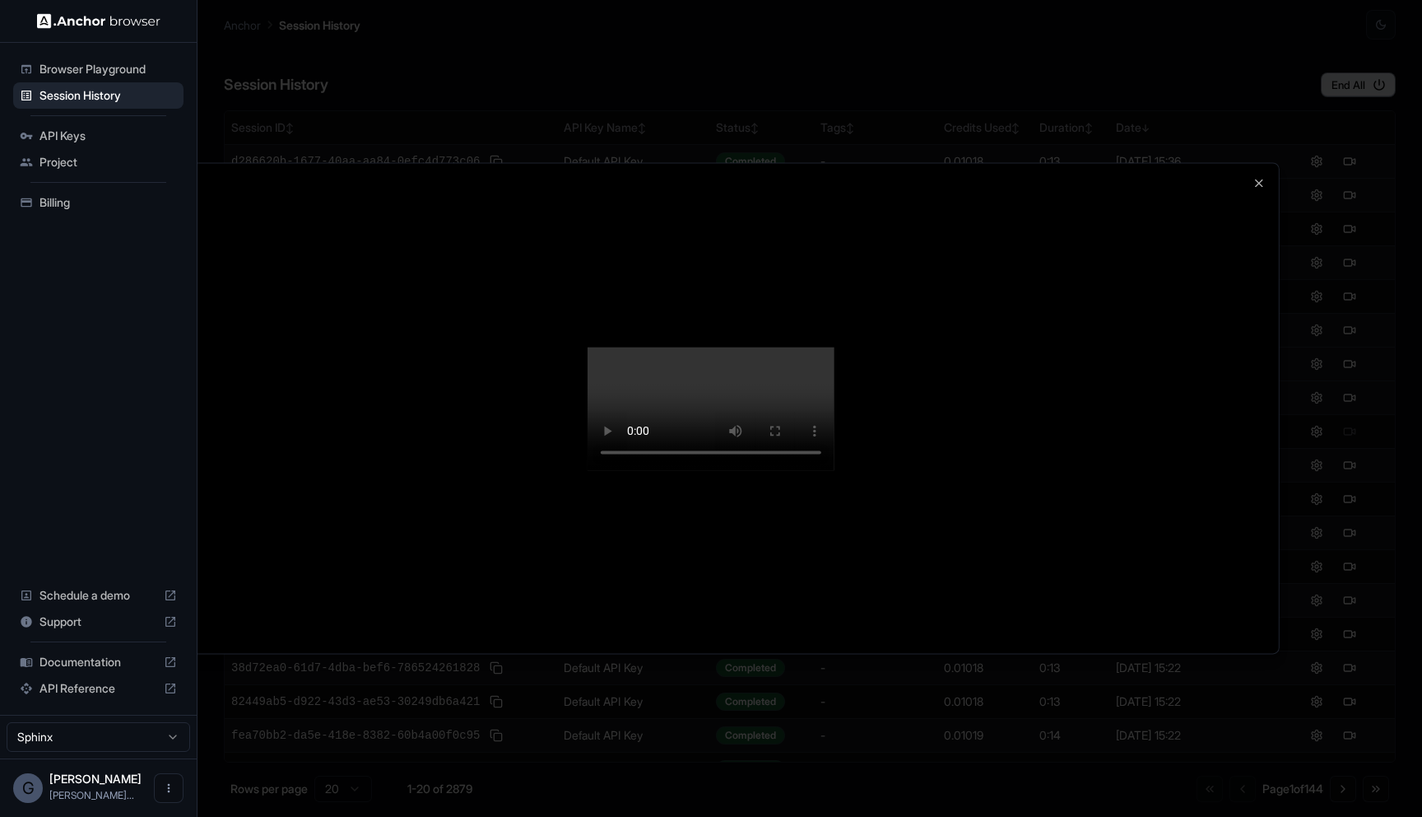
click at [1252, 163] on div at bounding box center [711, 408] width 1136 height 490
click at [1259, 176] on icon "button" at bounding box center [1259, 182] width 13 height 13
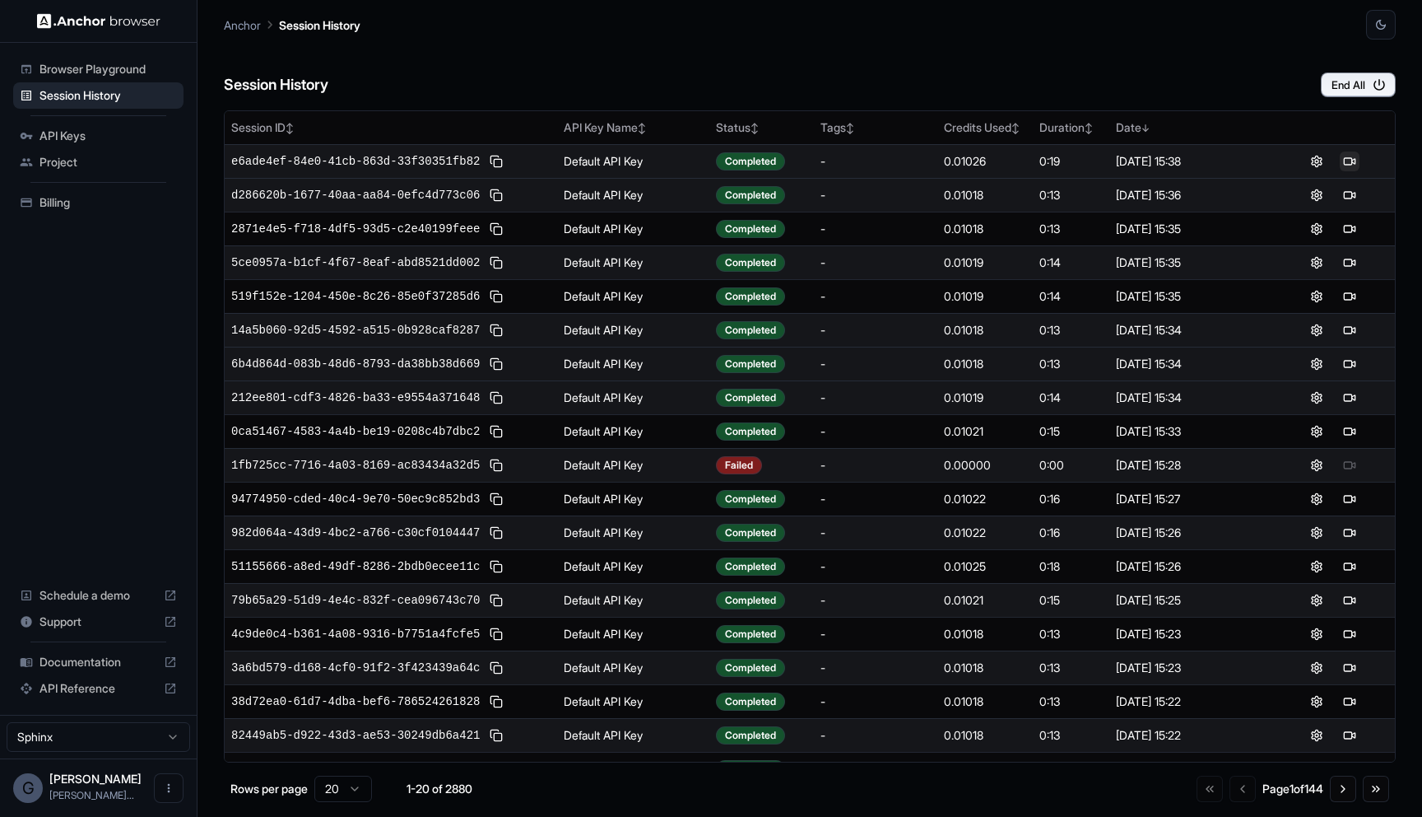
click at [1353, 163] on button at bounding box center [1350, 161] width 20 height 20
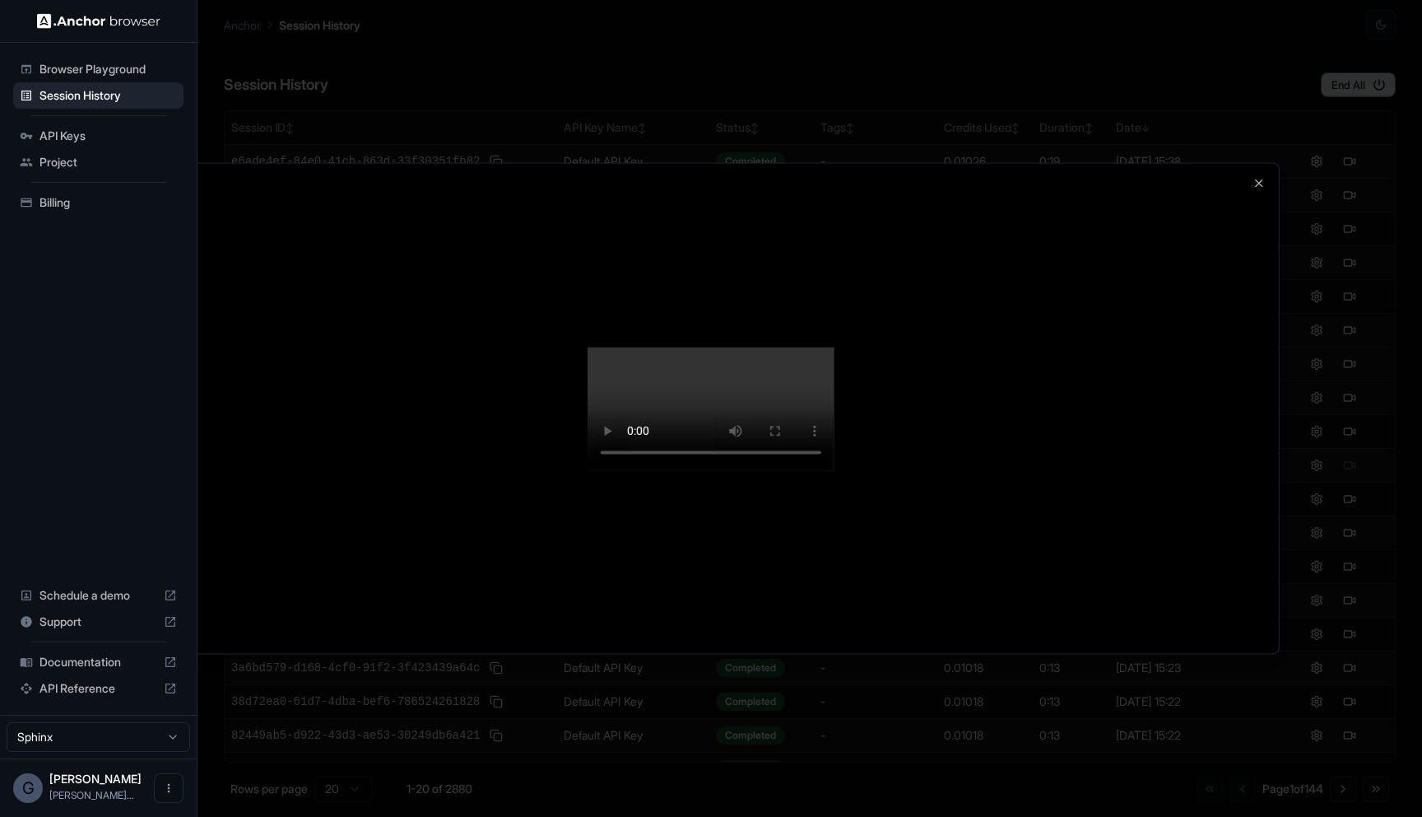
click at [1302, 489] on div at bounding box center [711, 408] width 1422 height 817
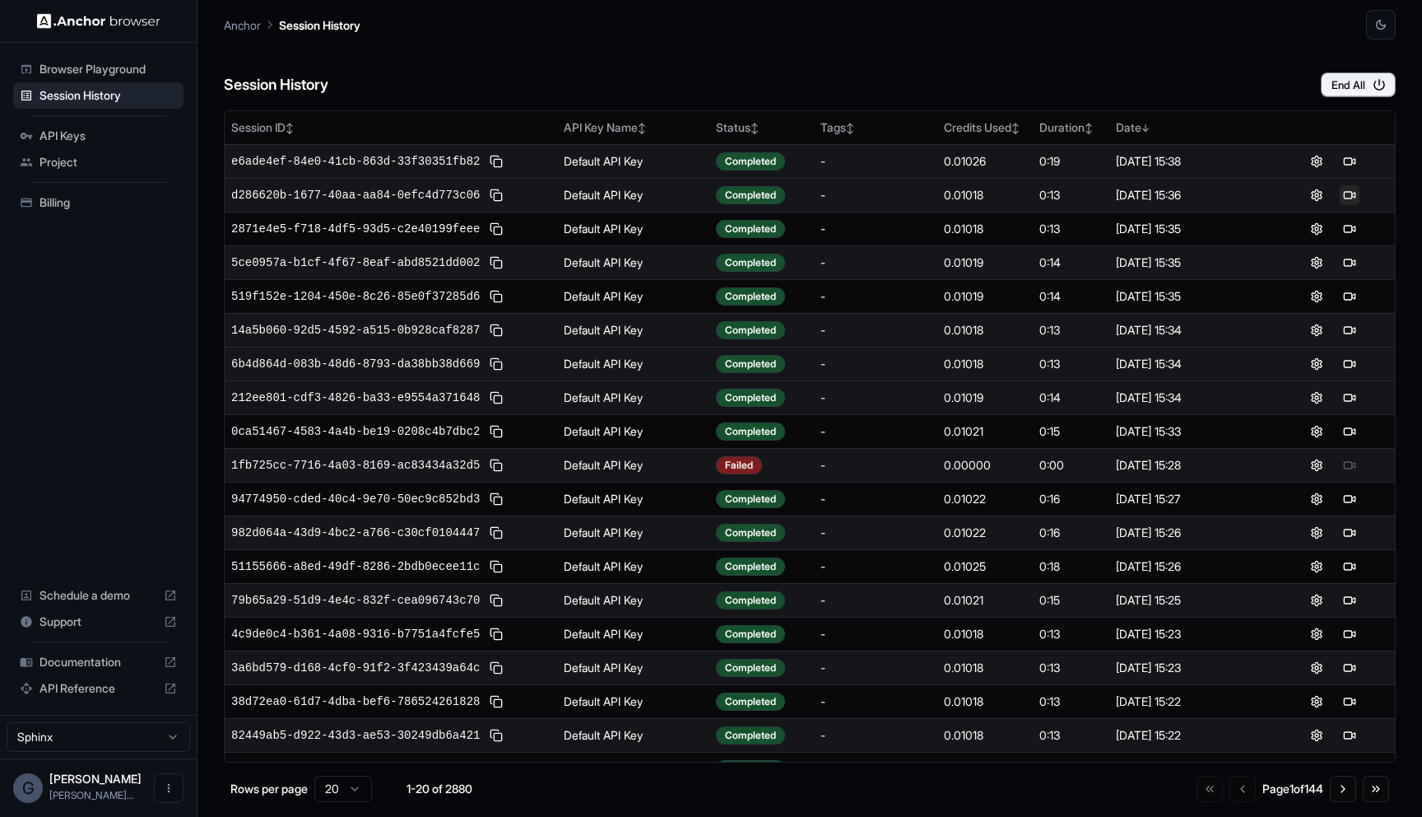
click at [1352, 196] on button at bounding box center [1350, 195] width 20 height 20
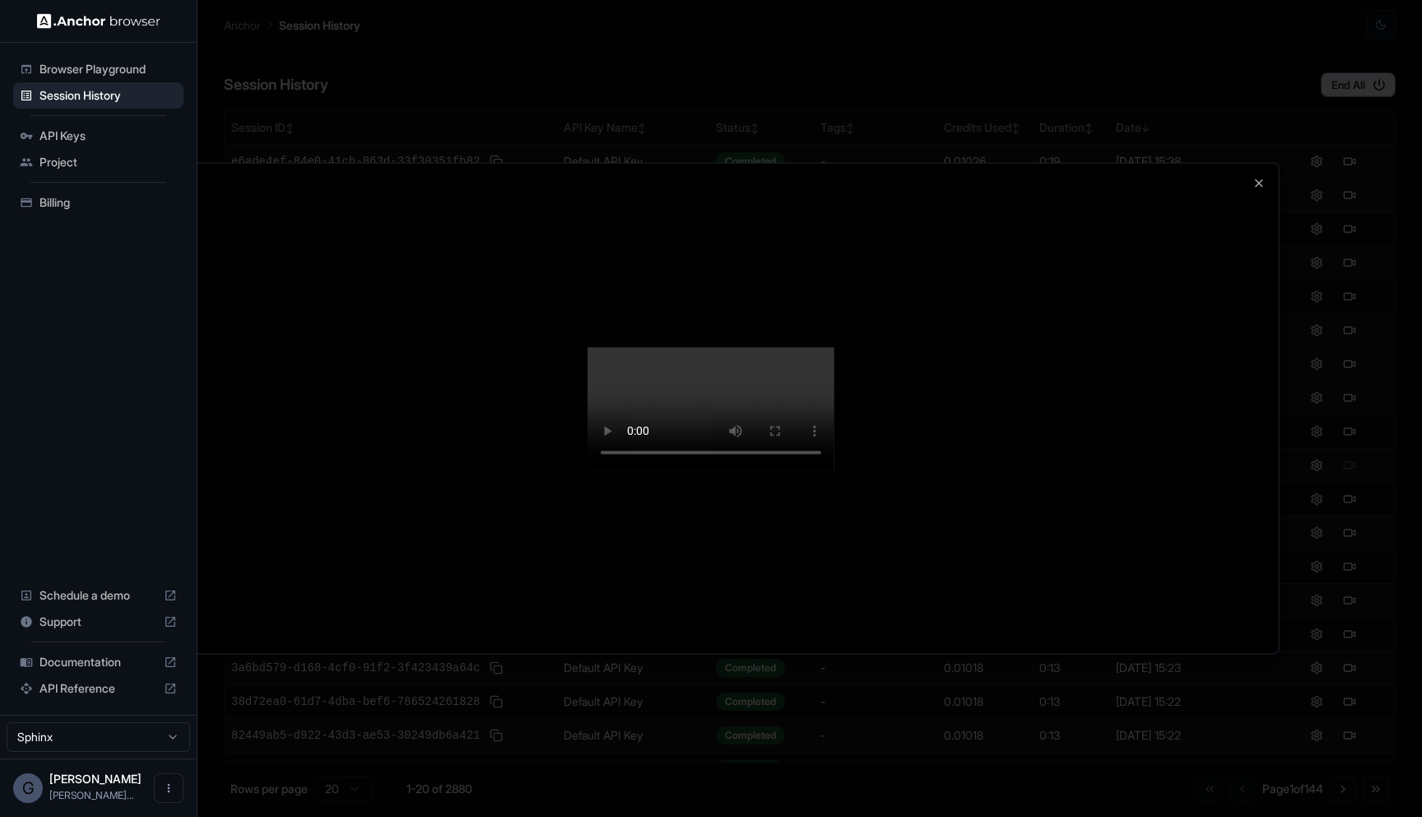
click at [1316, 508] on div at bounding box center [711, 408] width 1422 height 817
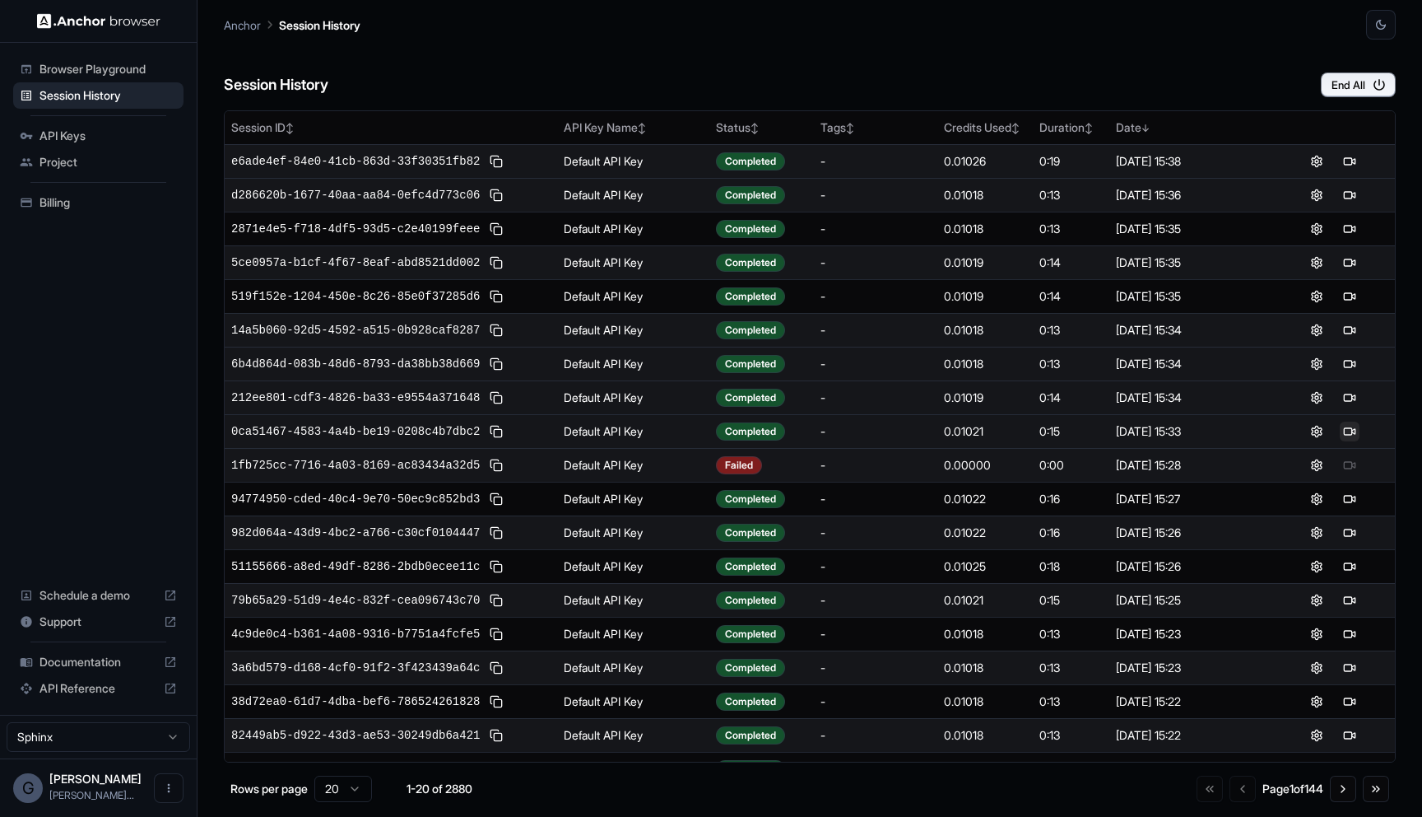
click at [1352, 428] on button at bounding box center [1350, 431] width 20 height 20
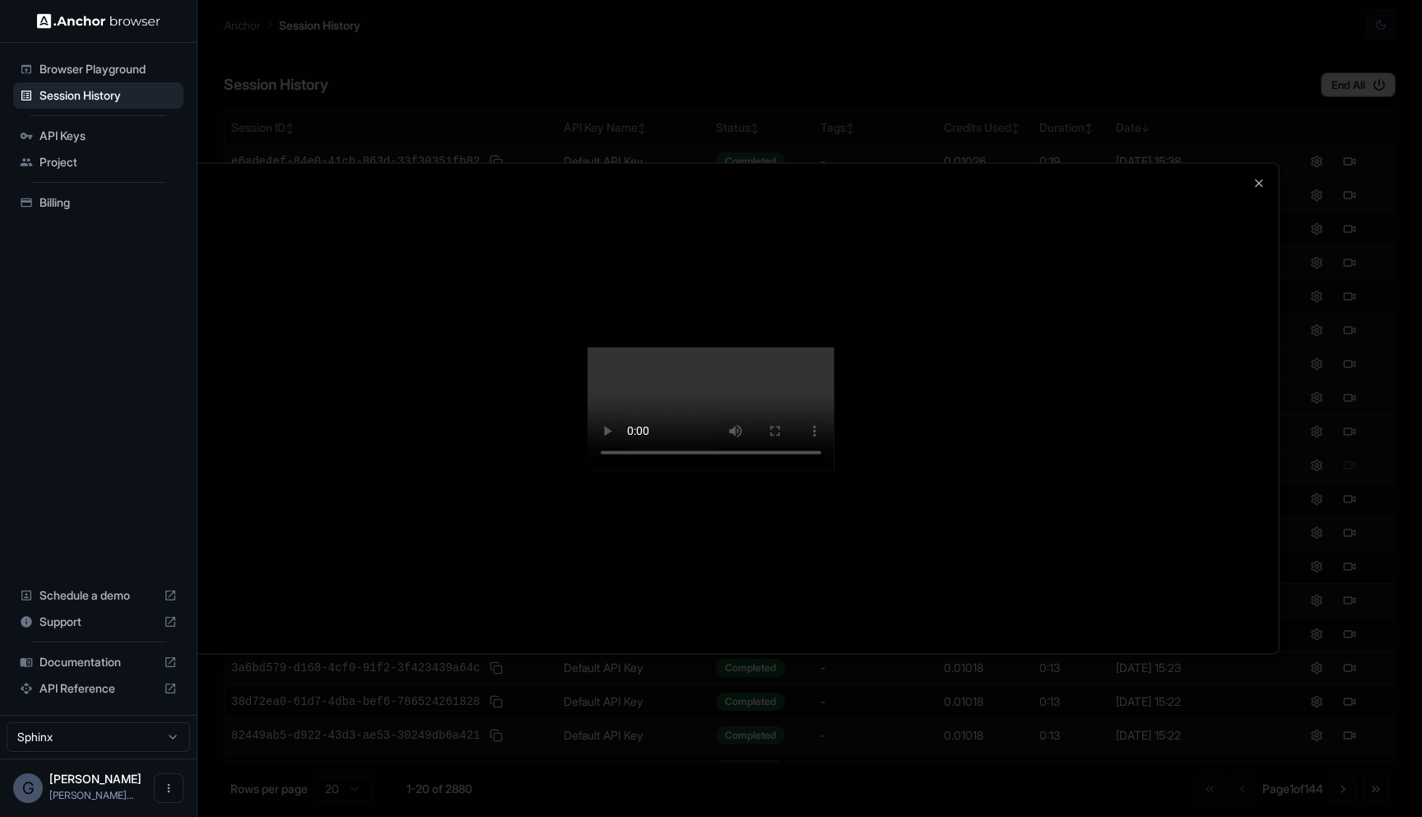
click at [1422, 579] on div at bounding box center [711, 408] width 1422 height 817
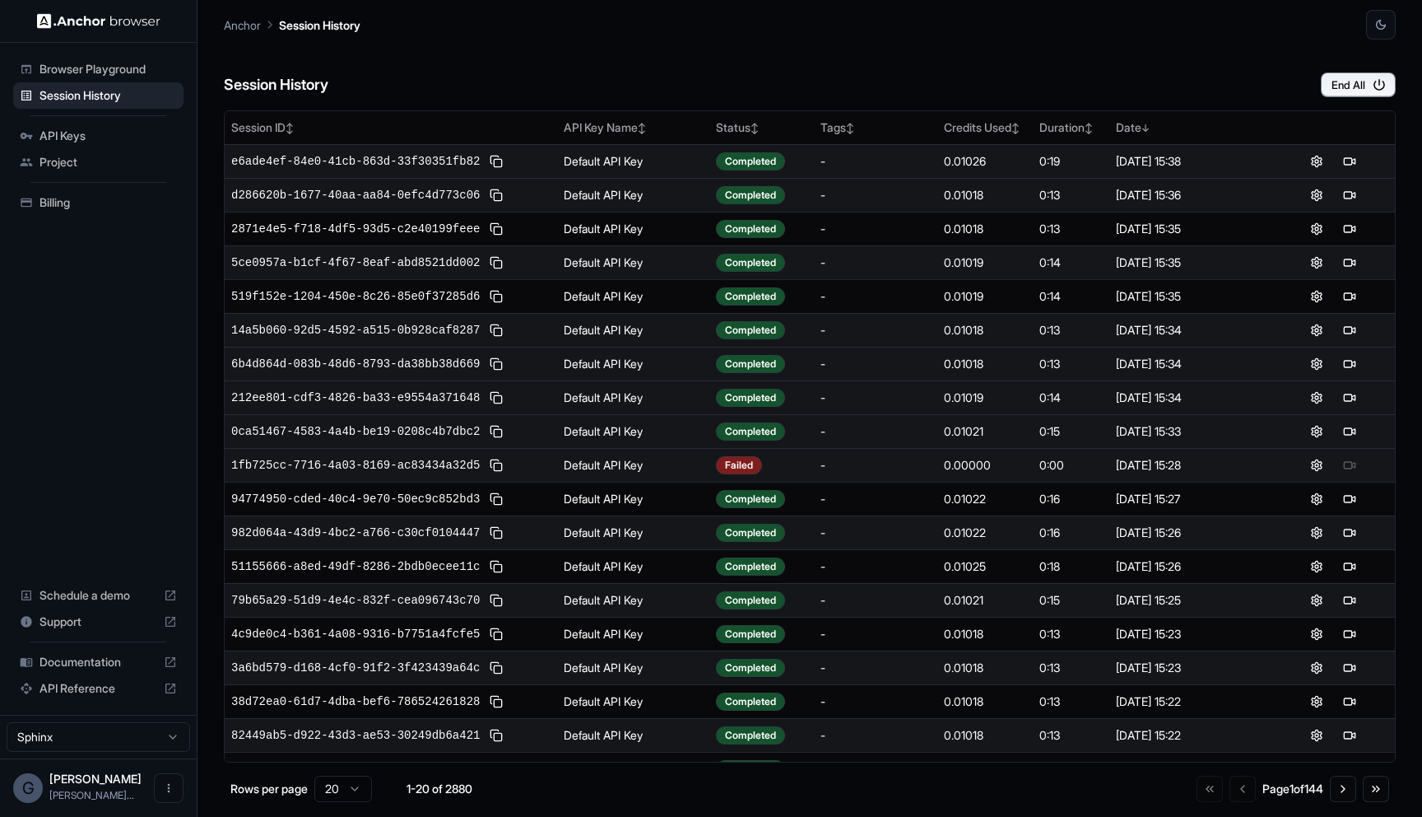
click at [1348, 385] on td at bounding box center [1333, 397] width 123 height 34
click at [1348, 391] on button at bounding box center [1350, 398] width 20 height 20
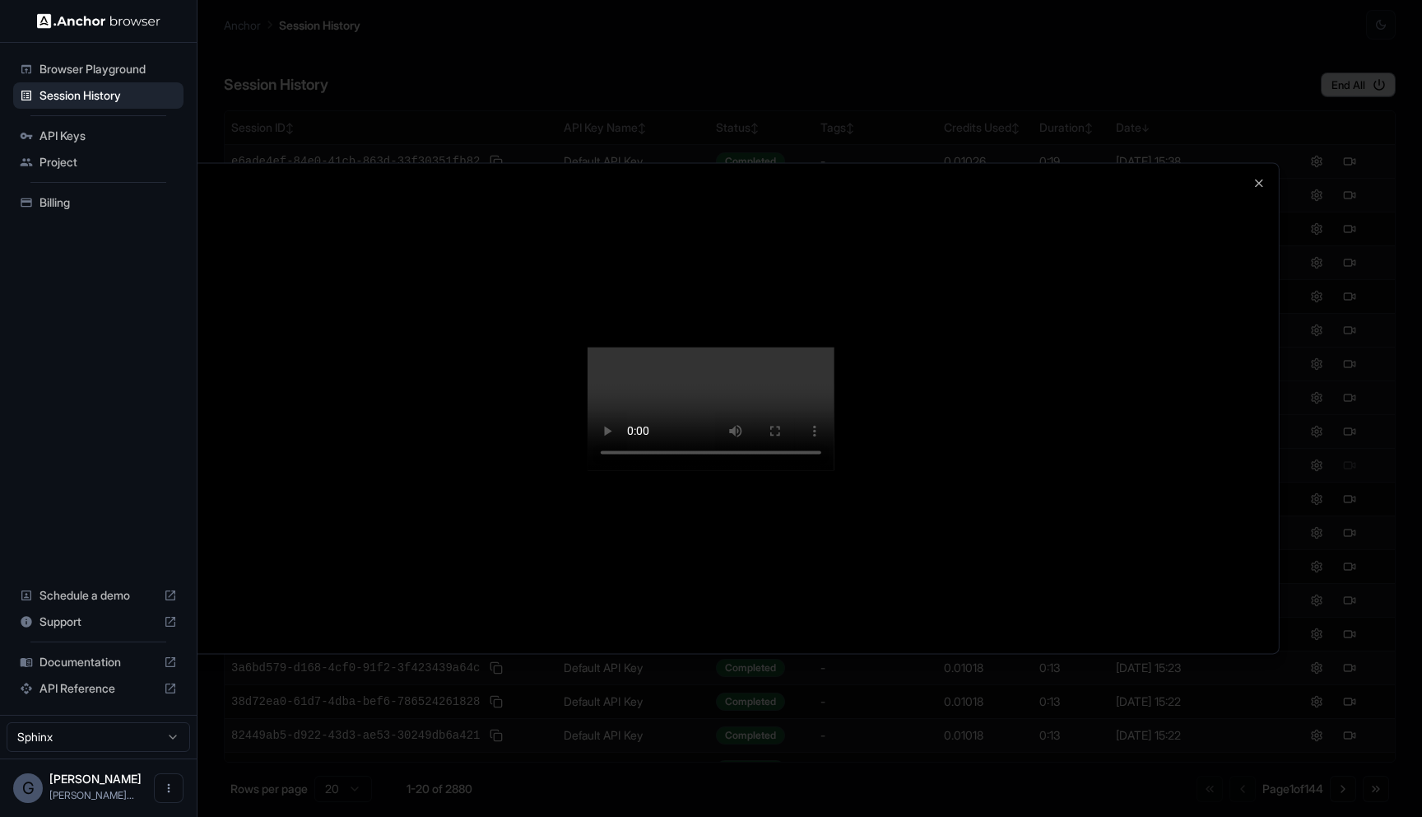
click at [1253, 163] on div at bounding box center [711, 408] width 1136 height 490
click at [1259, 163] on div at bounding box center [711, 408] width 1136 height 490
click at [1259, 176] on icon "button" at bounding box center [1259, 182] width 13 height 13
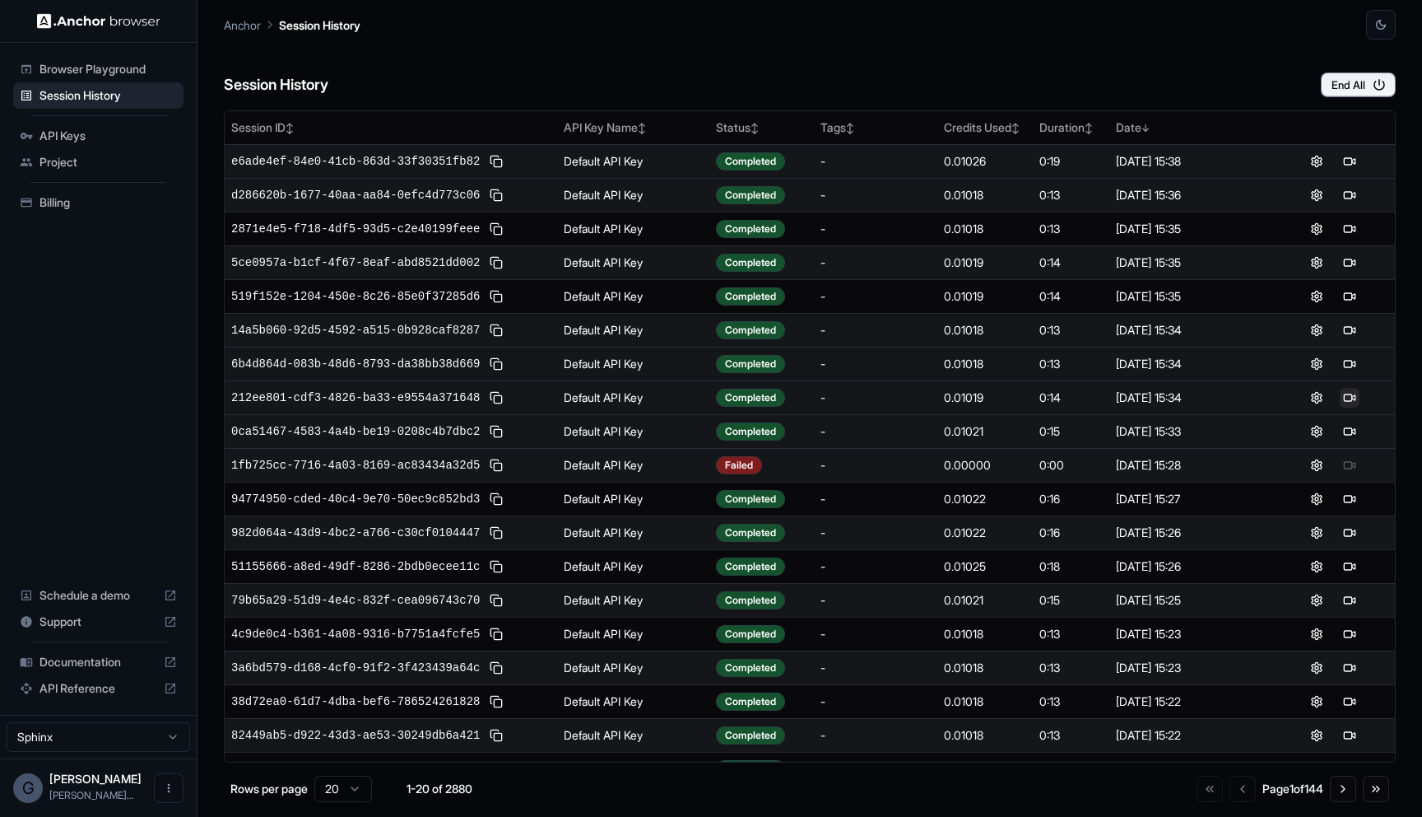
click at [1356, 398] on button at bounding box center [1350, 398] width 20 height 20
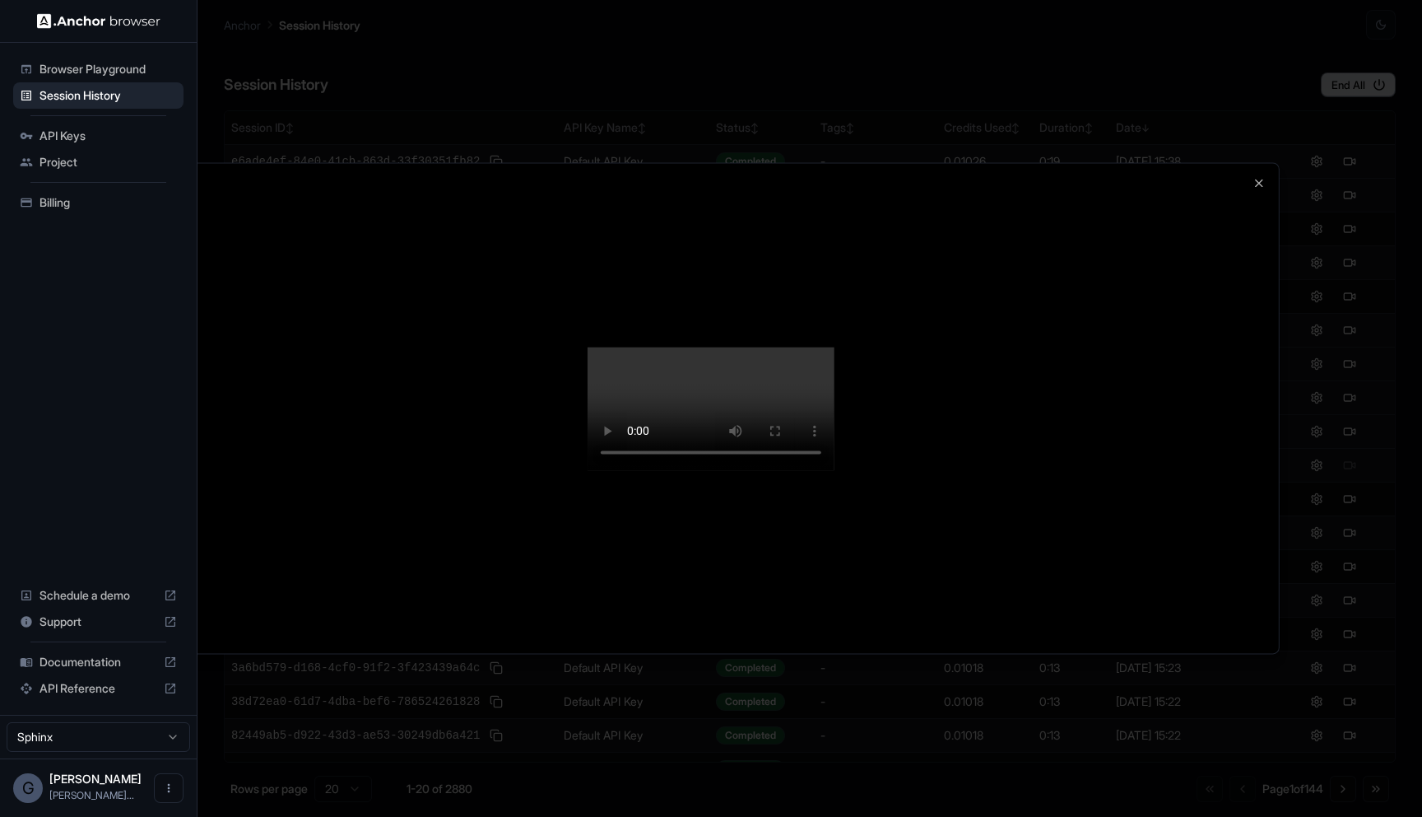
click at [1252, 163] on div at bounding box center [711, 408] width 1136 height 490
click at [1263, 179] on icon "button" at bounding box center [1259, 182] width 7 height 7
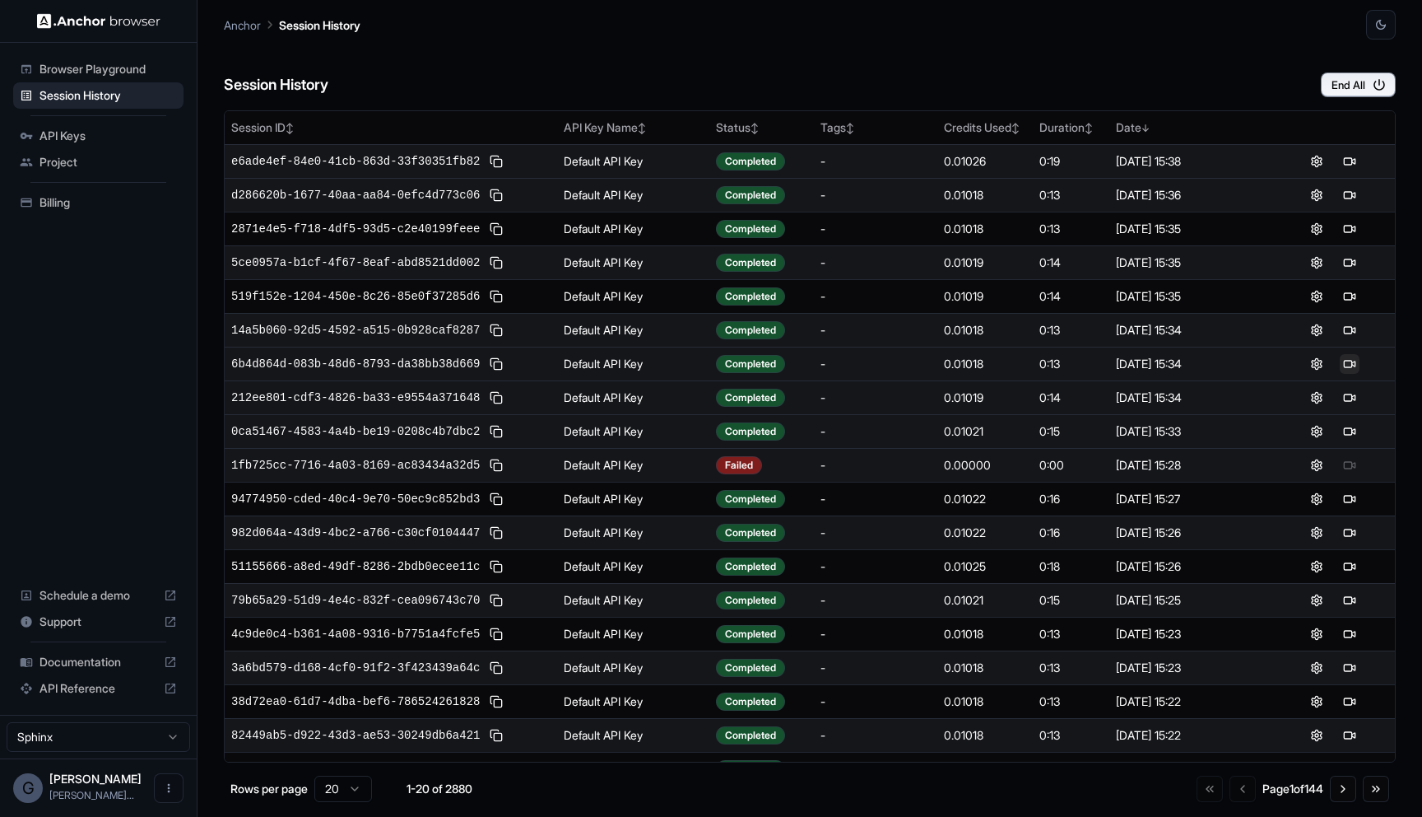
click at [1349, 359] on button at bounding box center [1350, 364] width 20 height 20
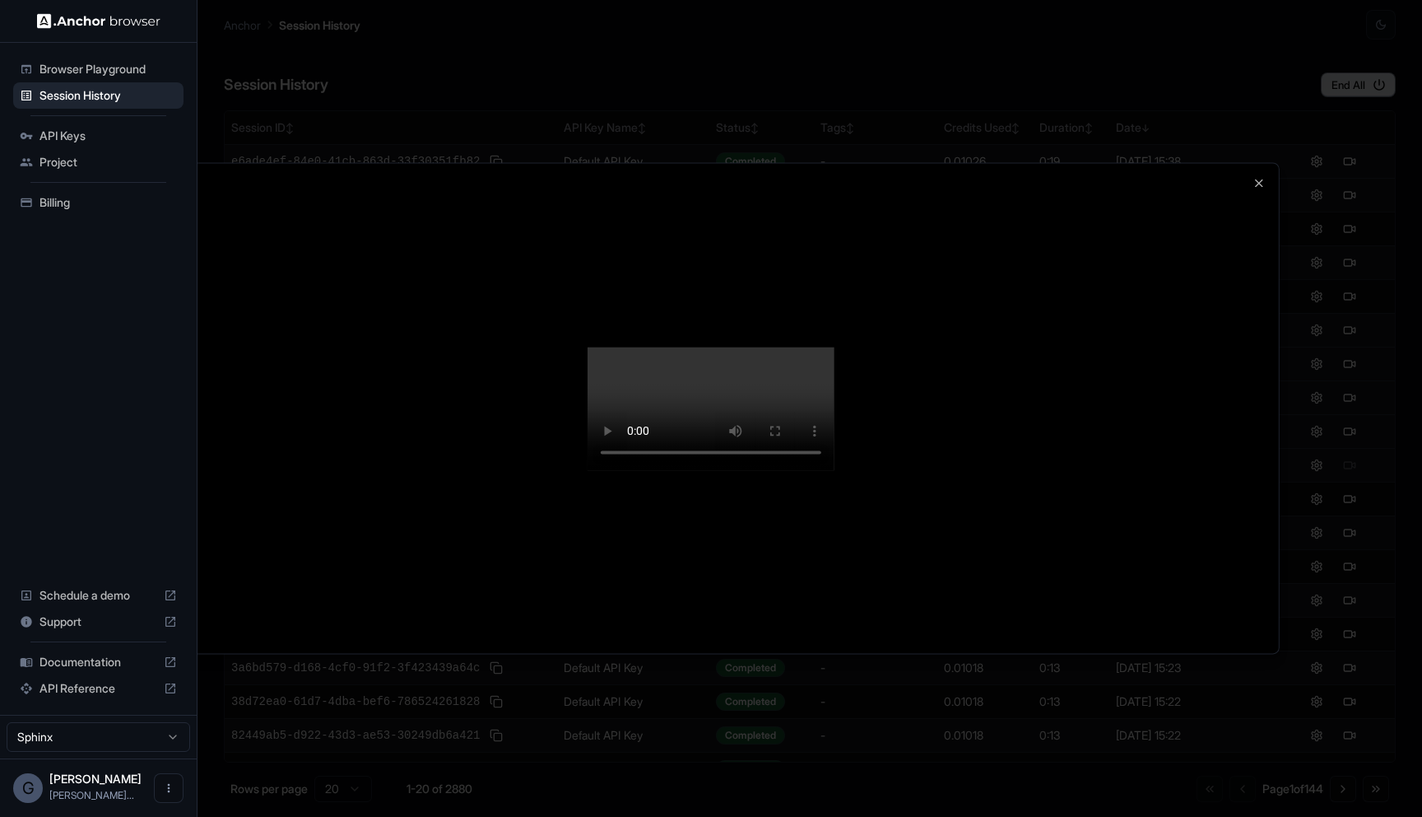
click at [1422, 413] on div at bounding box center [711, 408] width 1422 height 817
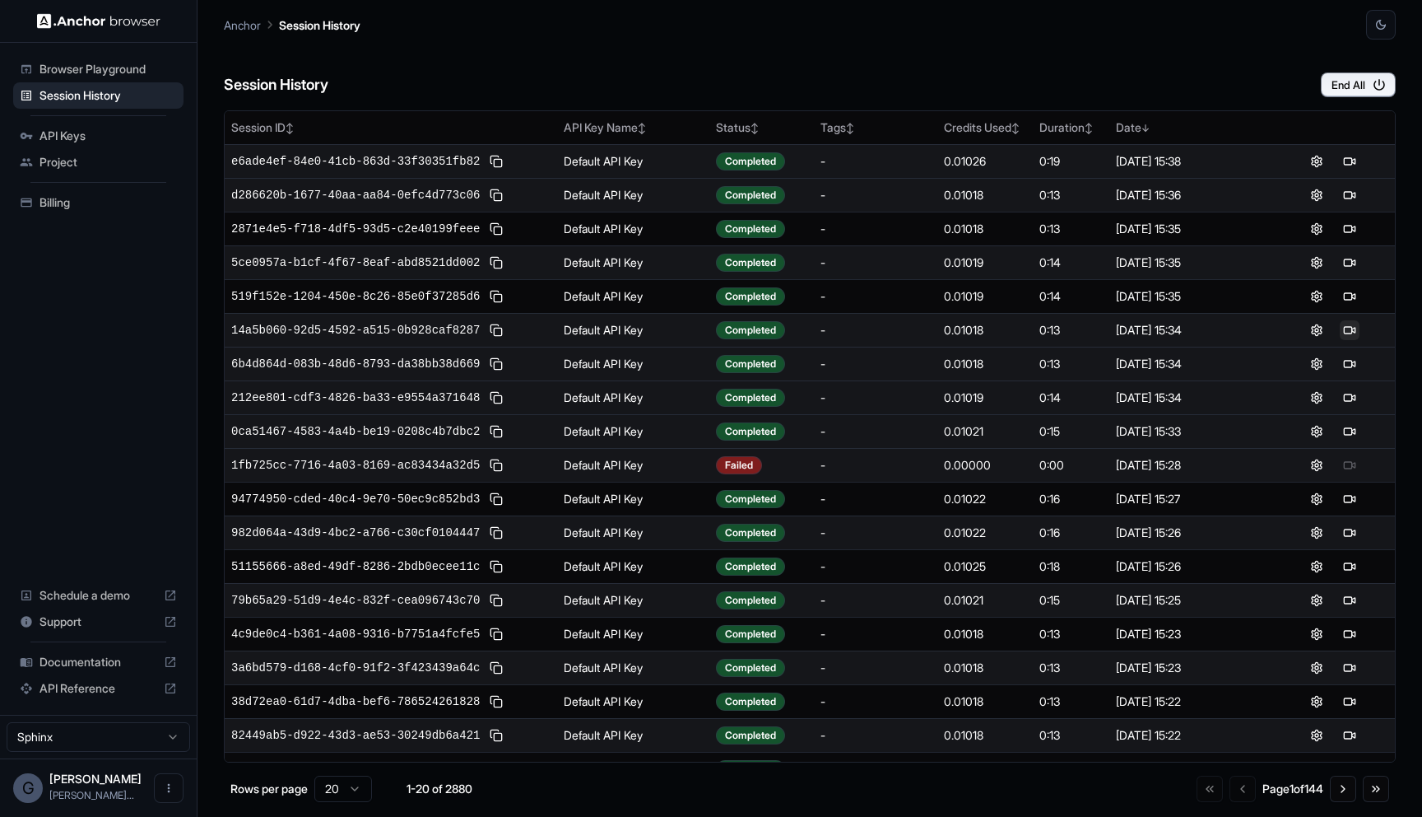
click at [1355, 325] on button at bounding box center [1350, 330] width 20 height 20
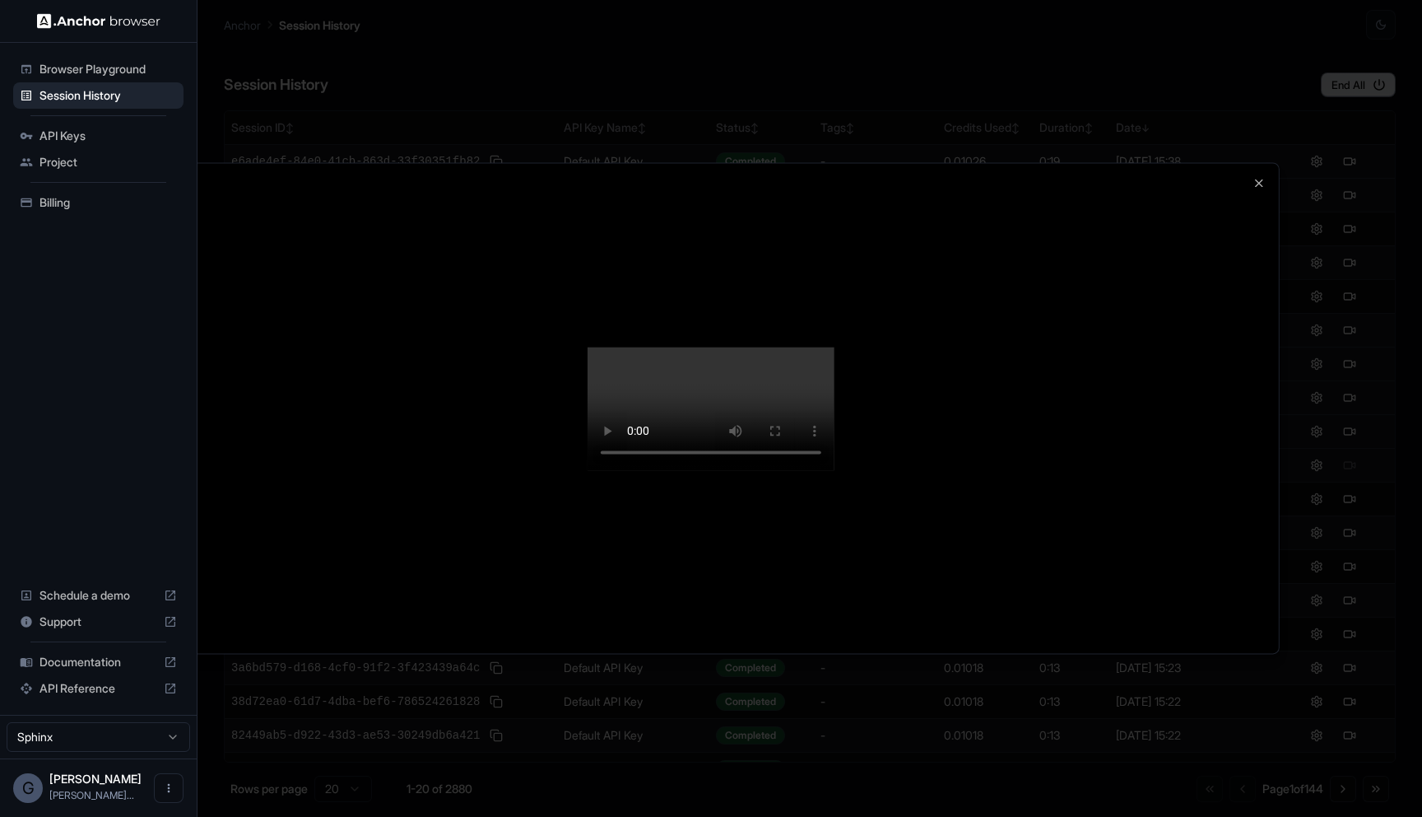
click at [1275, 40] on div at bounding box center [711, 408] width 1422 height 817
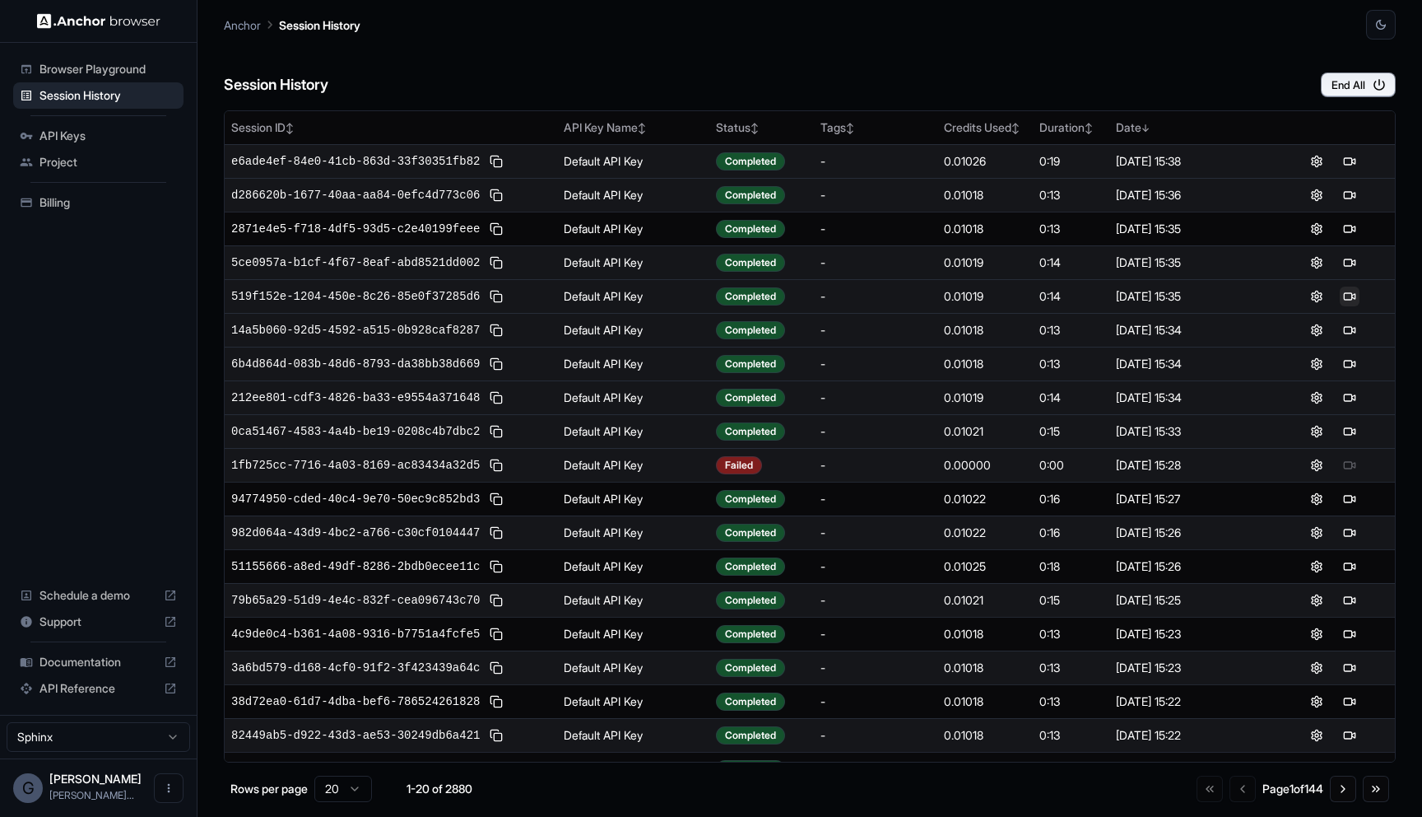
click at [1351, 296] on button at bounding box center [1350, 296] width 20 height 20
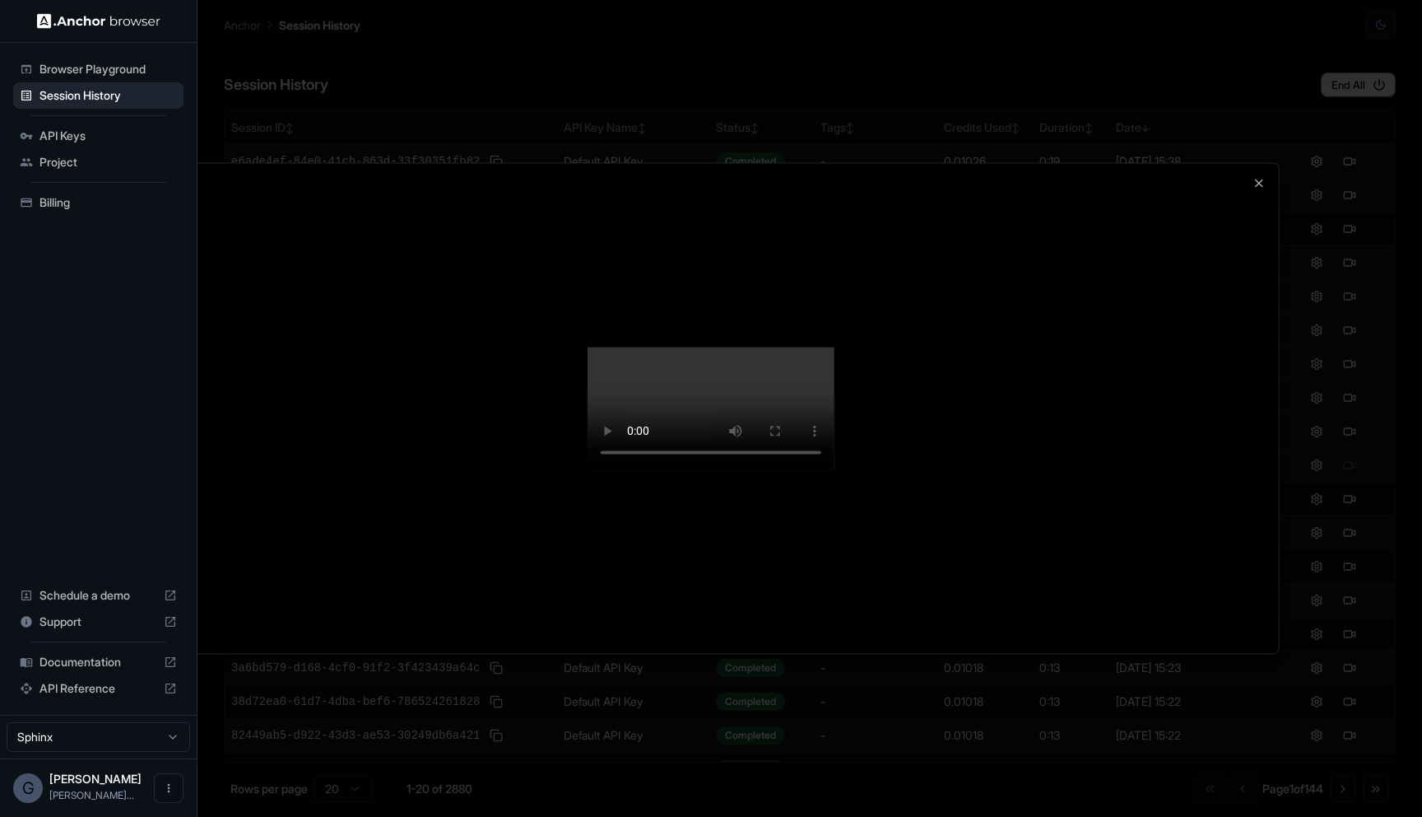
click at [1268, 163] on div at bounding box center [711, 408] width 1136 height 490
click at [1258, 176] on icon "button" at bounding box center [1259, 182] width 13 height 13
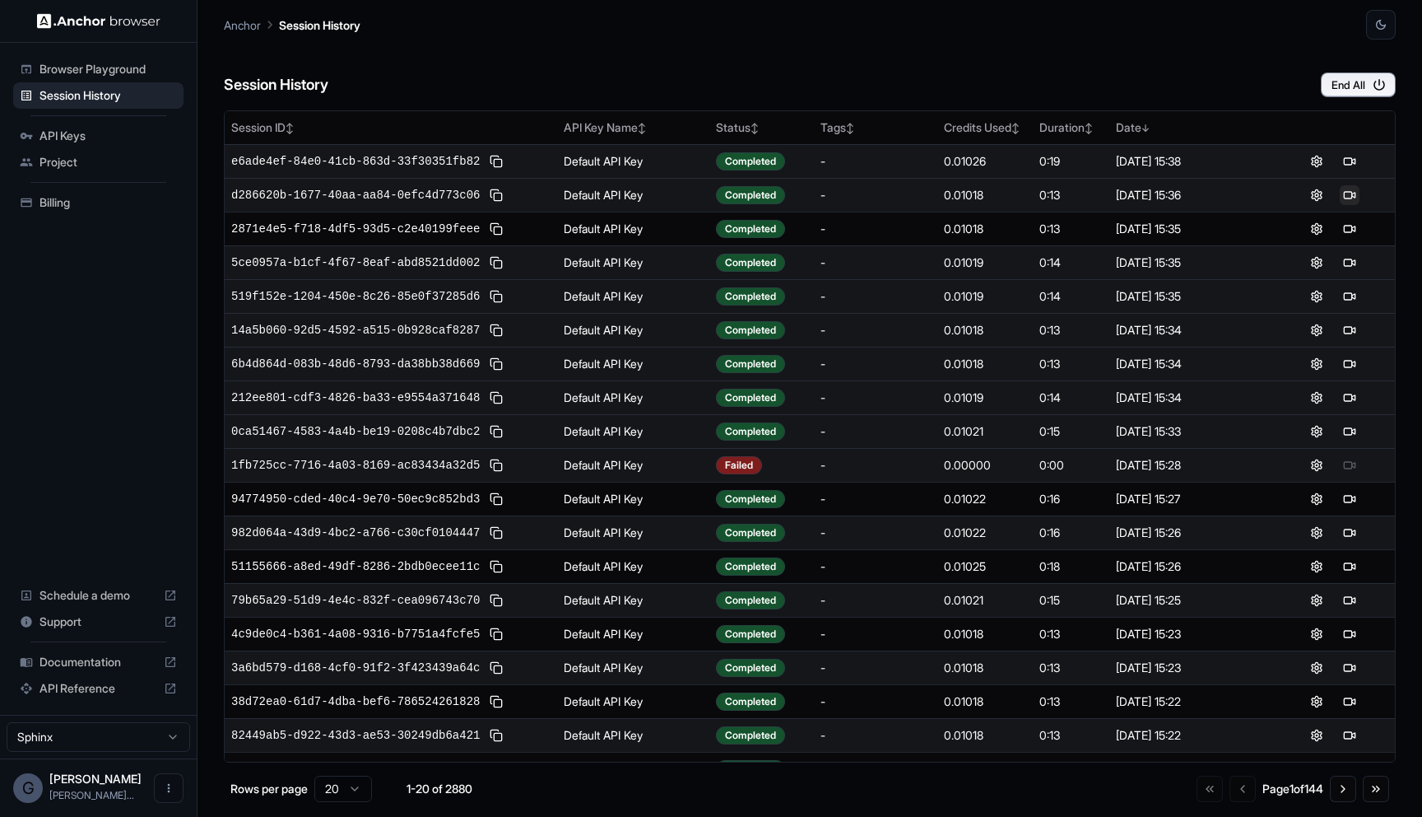
click at [1352, 193] on button at bounding box center [1350, 195] width 20 height 20
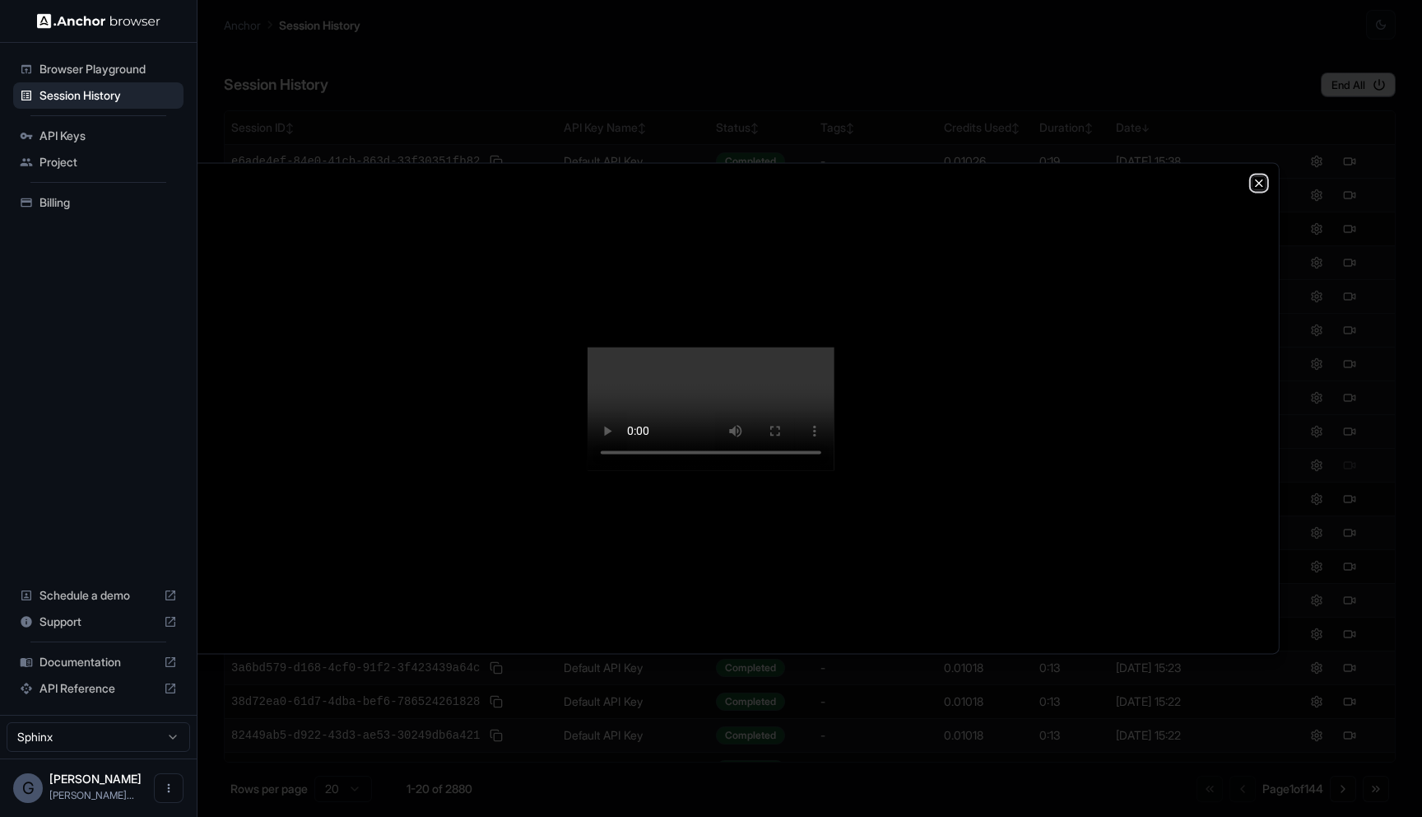
click at [1257, 176] on icon "button" at bounding box center [1259, 182] width 13 height 13
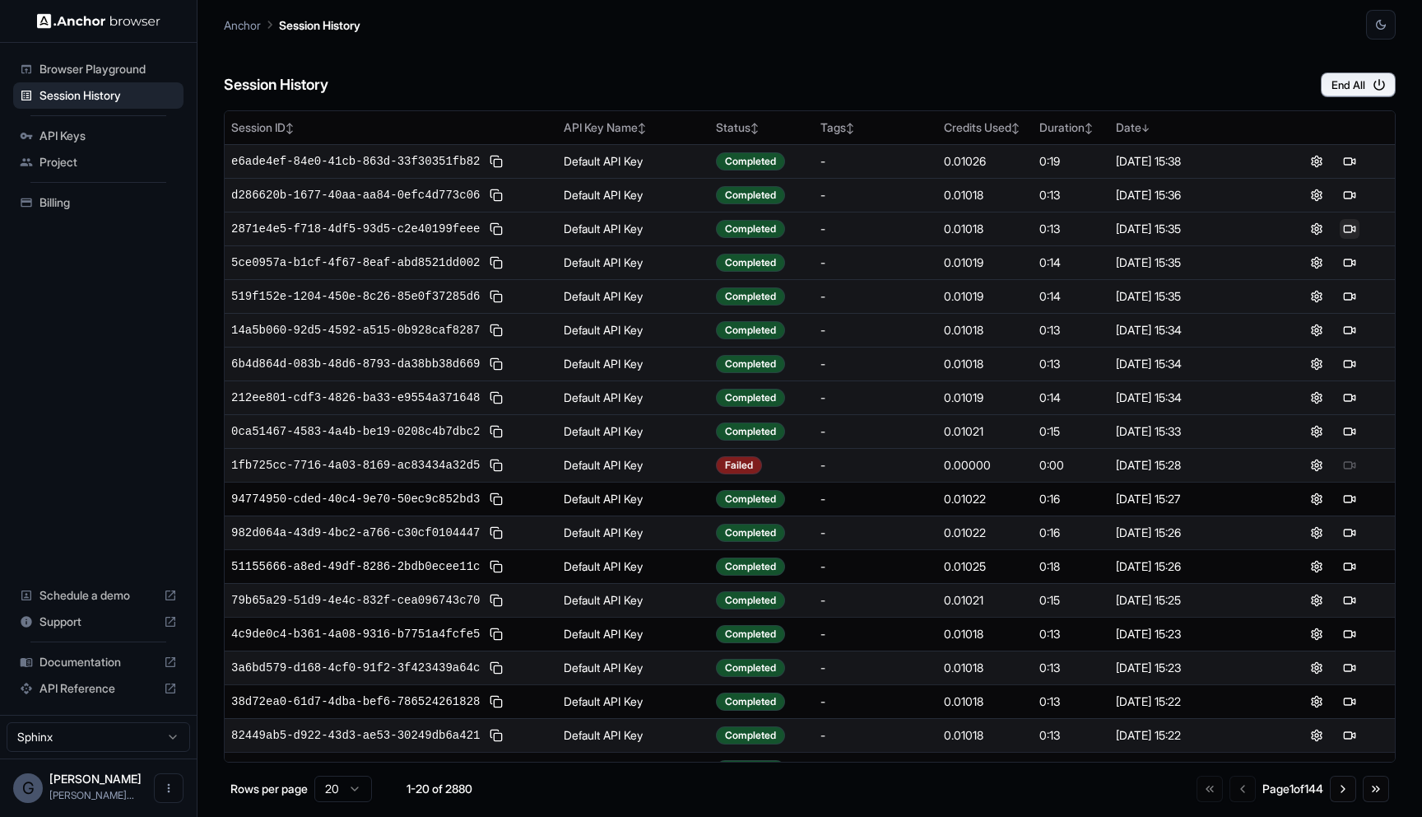
click at [1348, 233] on button at bounding box center [1350, 229] width 20 height 20
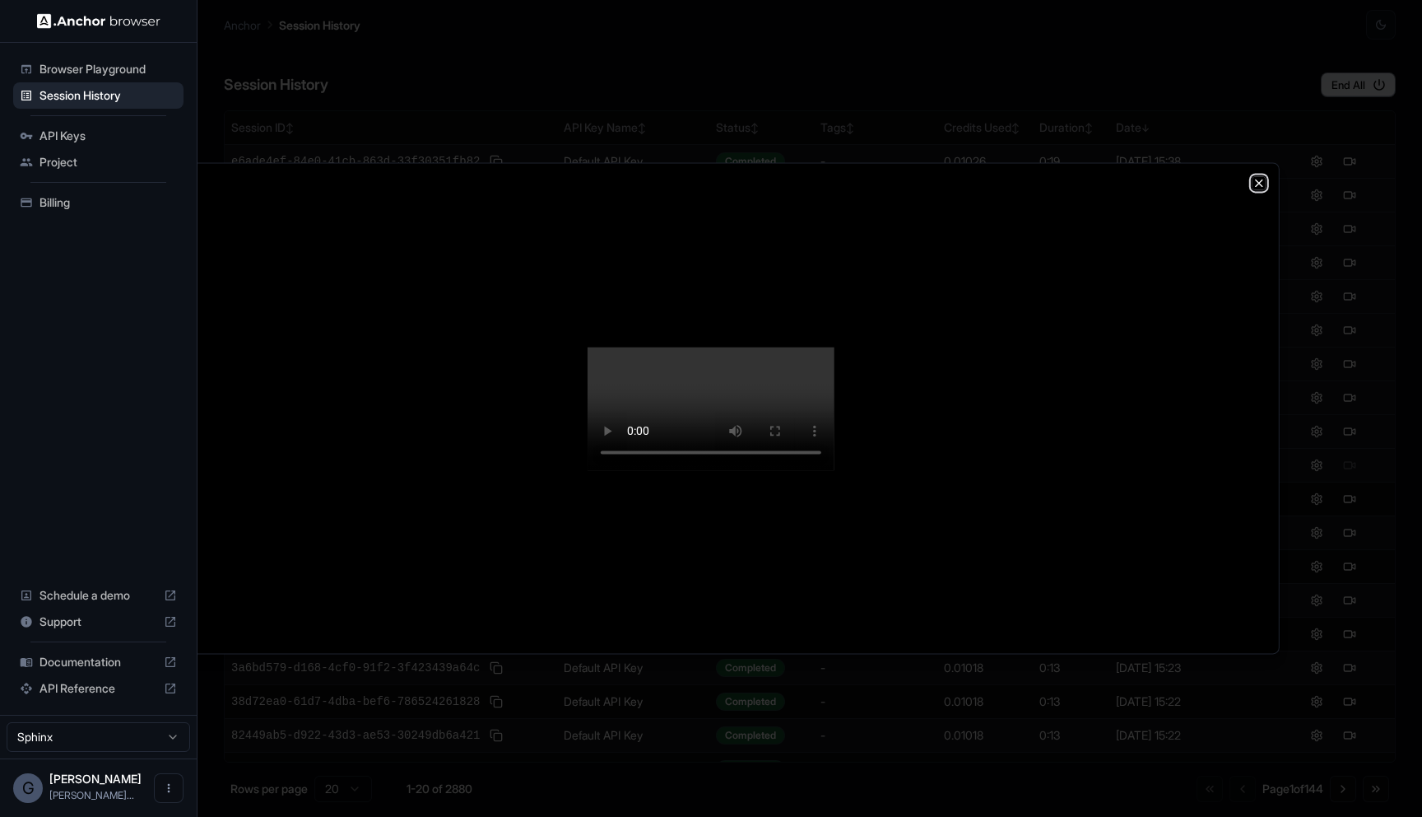
click at [1262, 176] on icon "button" at bounding box center [1259, 182] width 13 height 13
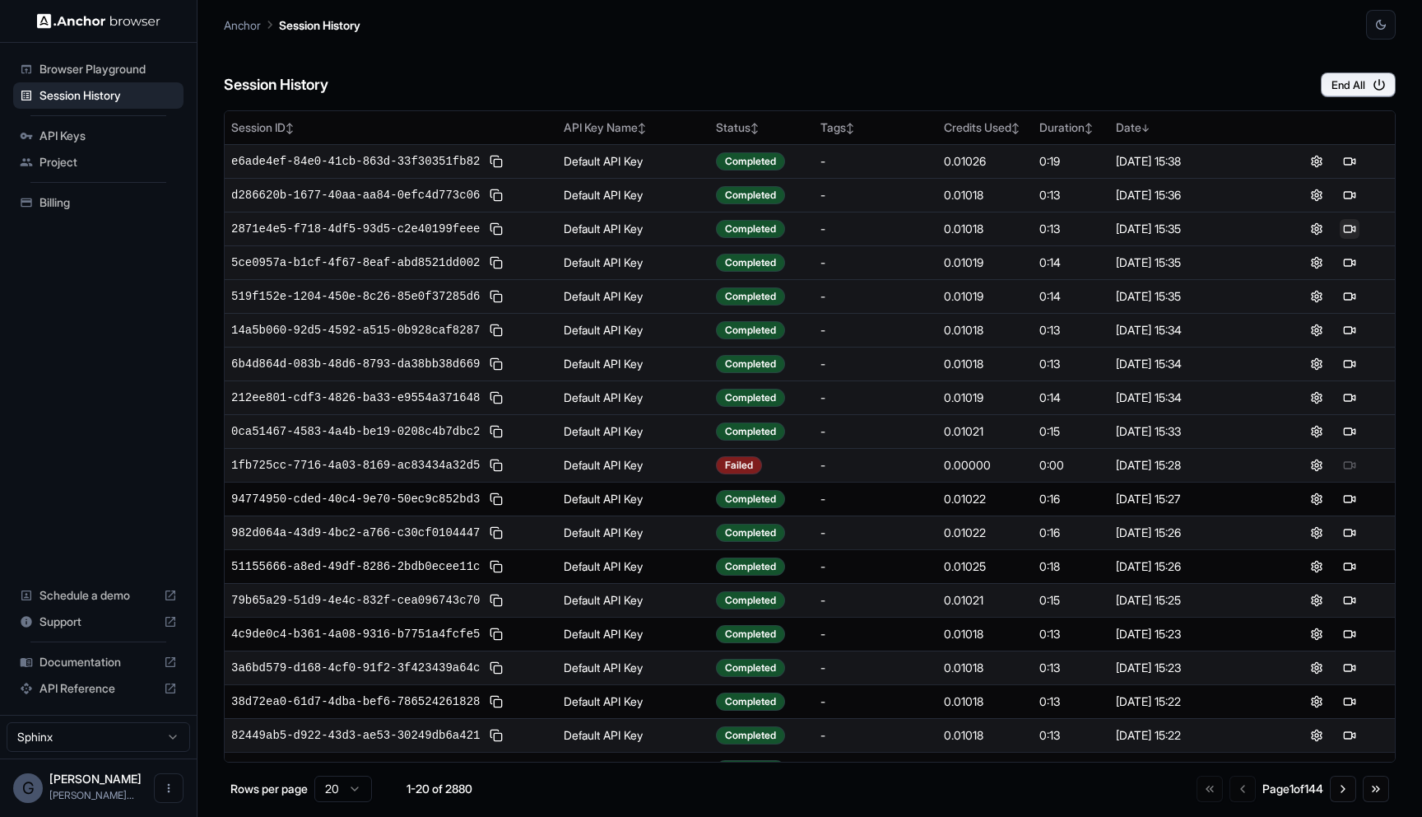
click at [1349, 224] on button at bounding box center [1350, 229] width 20 height 20
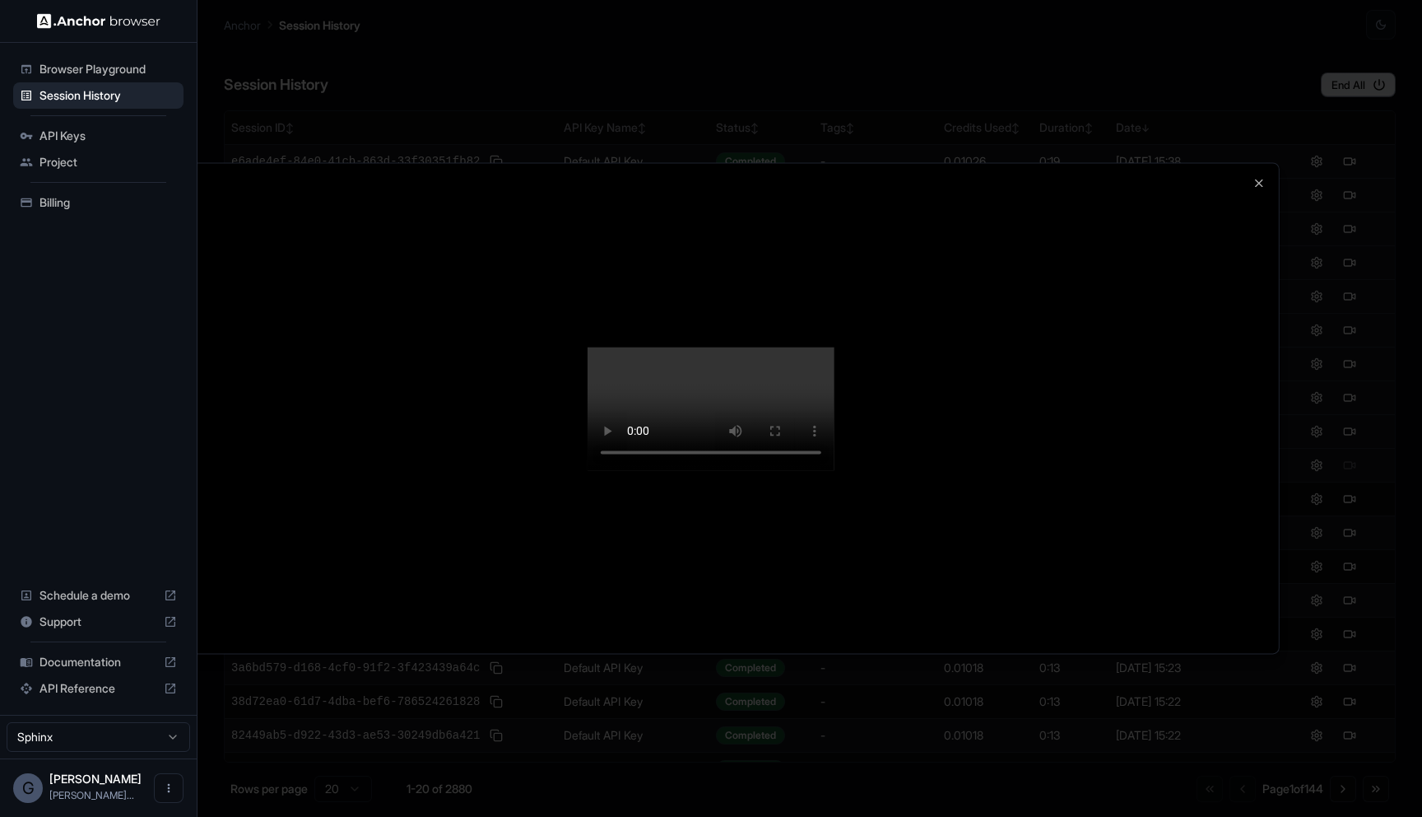
click at [1259, 163] on div at bounding box center [711, 408] width 1136 height 490
click at [1258, 176] on icon "button" at bounding box center [1259, 182] width 13 height 13
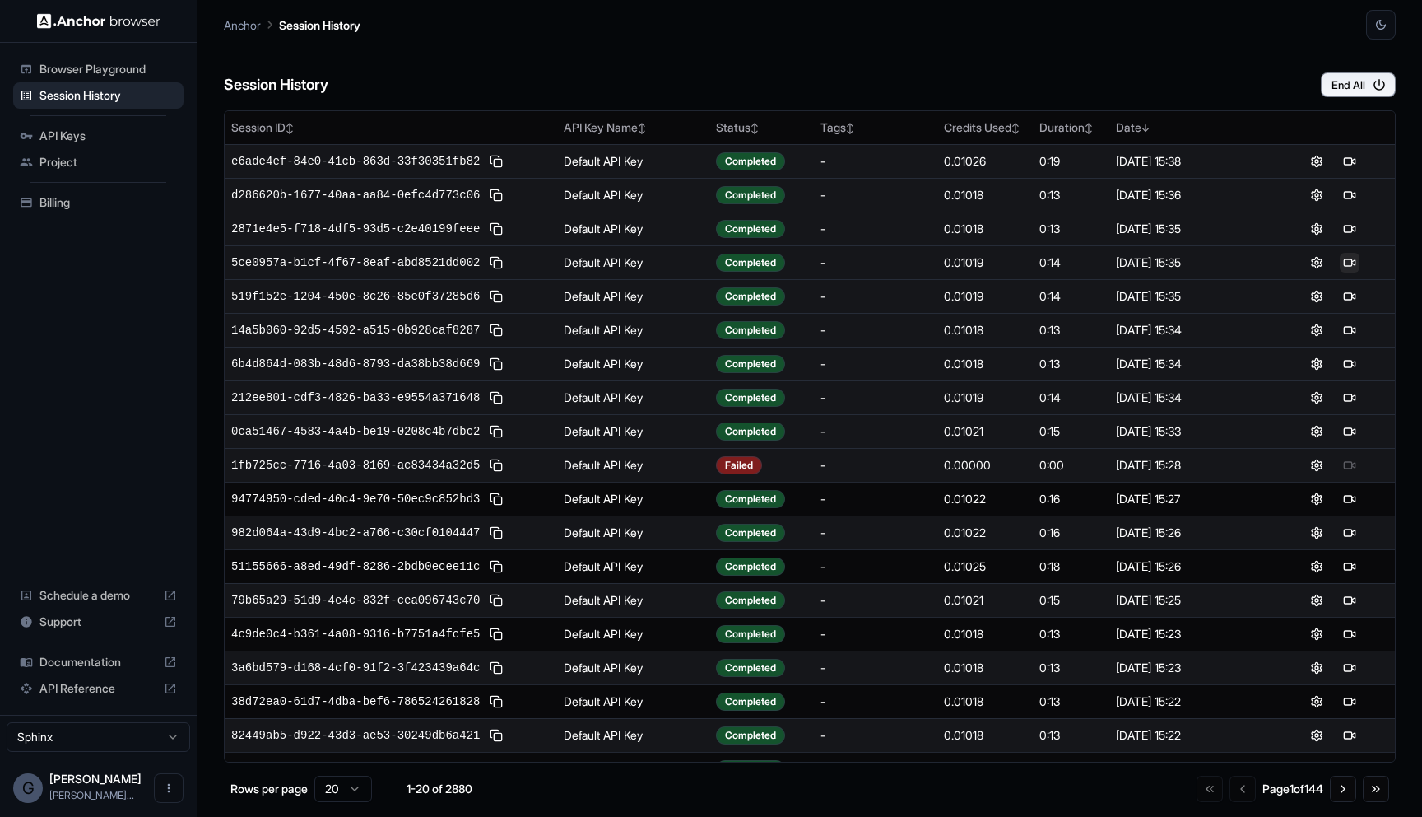
click at [1354, 260] on button at bounding box center [1350, 263] width 20 height 20
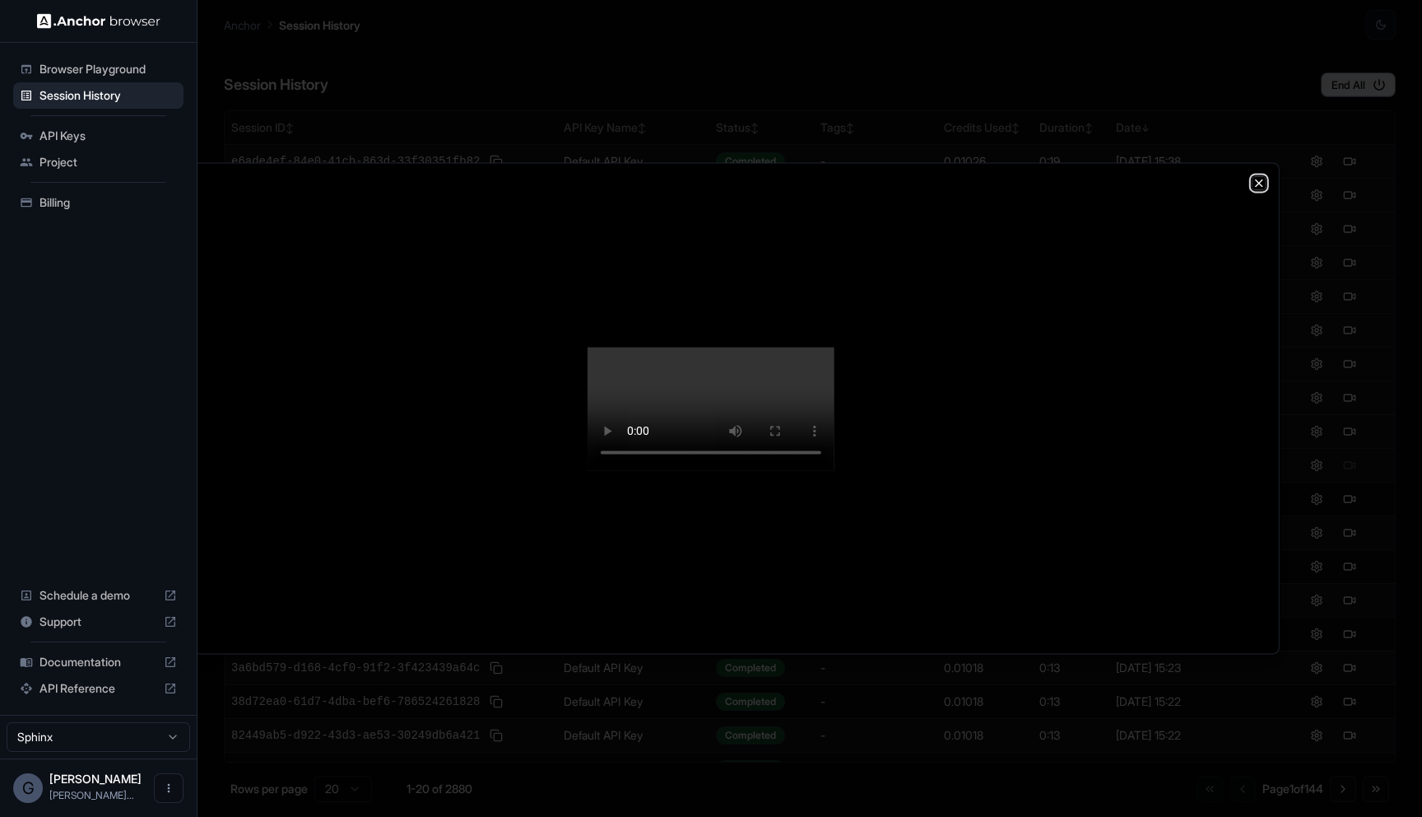
click at [1256, 176] on icon "button" at bounding box center [1259, 182] width 13 height 13
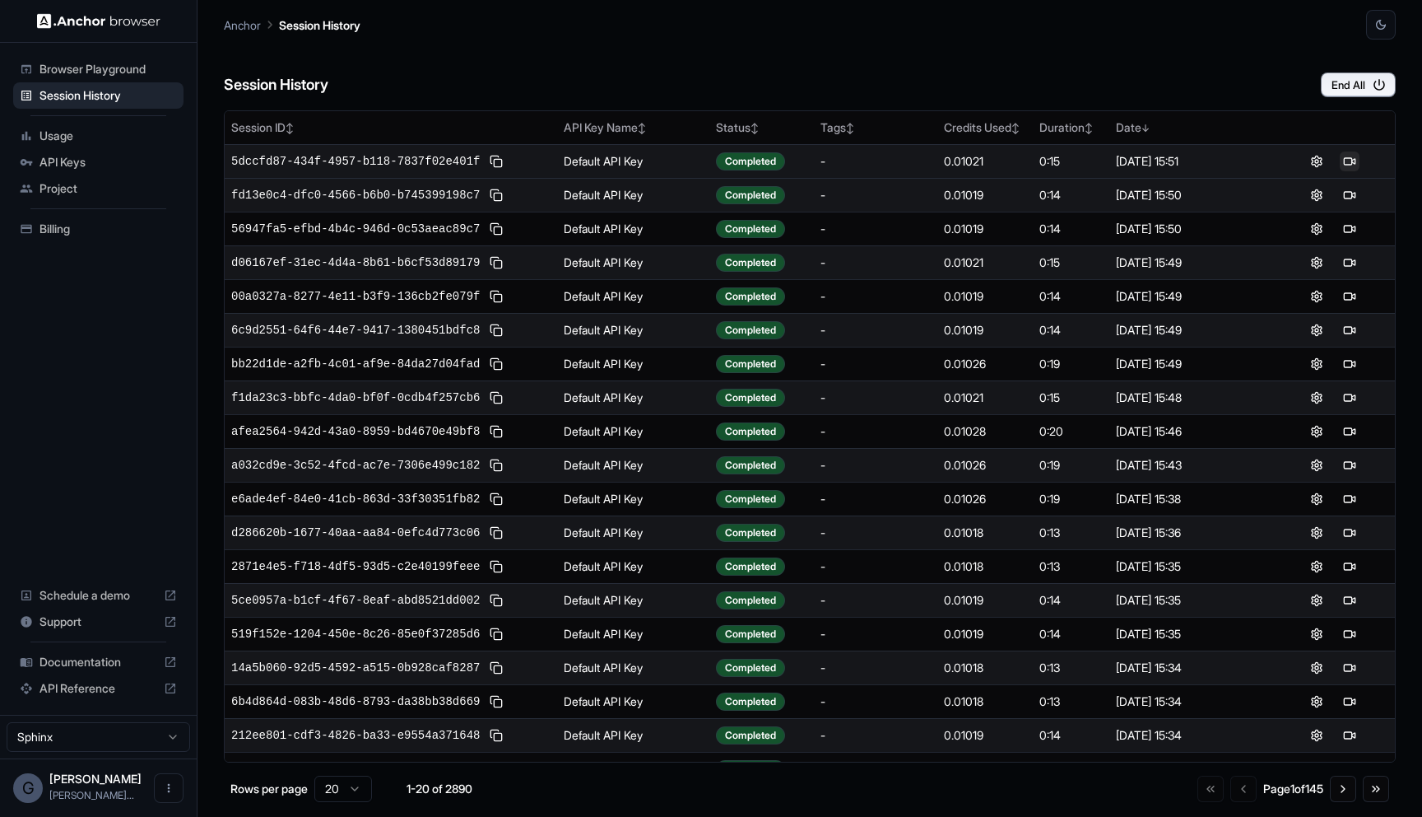
click at [1346, 156] on button at bounding box center [1350, 161] width 20 height 20
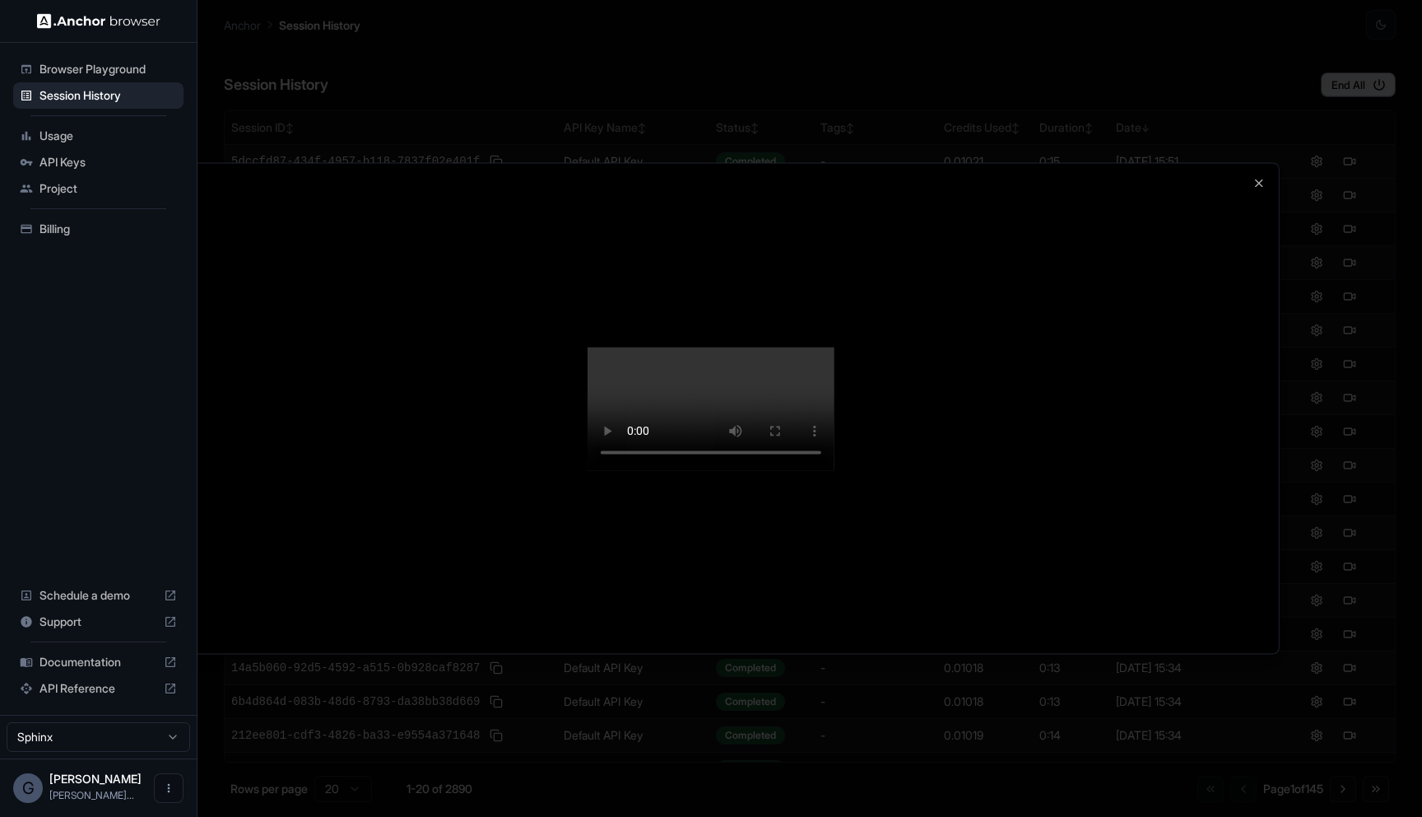
click at [835, 470] on video at bounding box center [711, 408] width 247 height 123
